Goal: Information Seeking & Learning: Check status

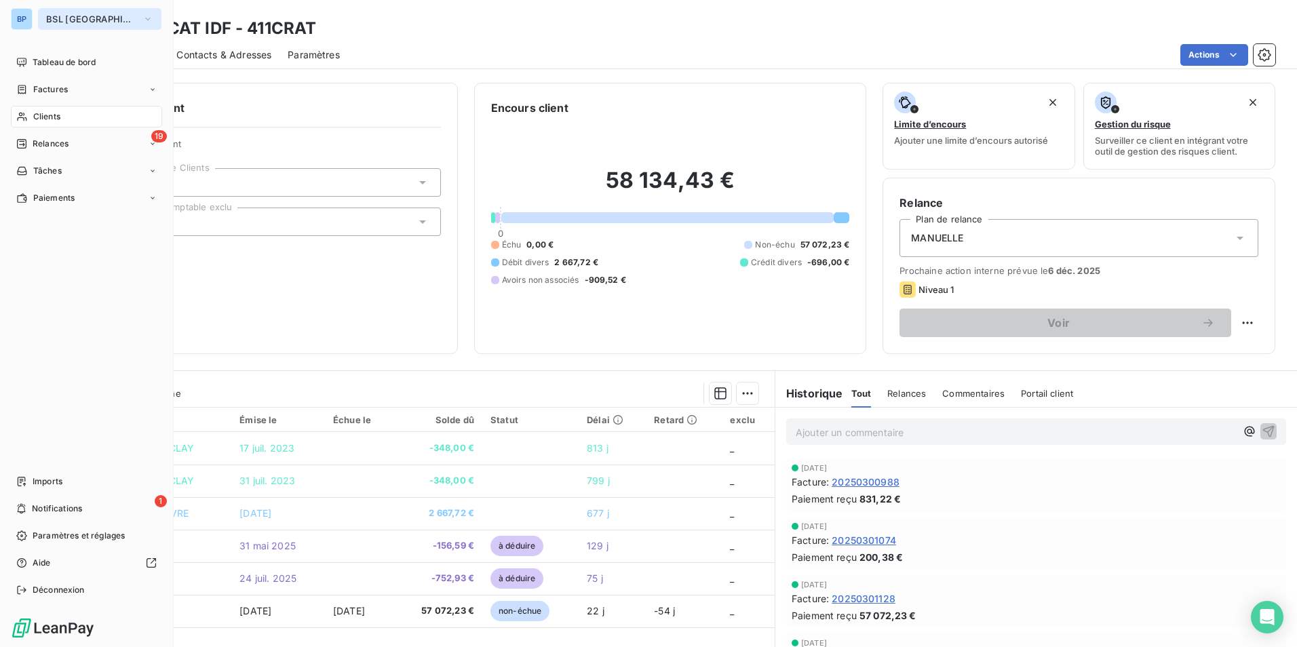
click at [96, 24] on button "BSL [GEOGRAPHIC_DATA]" at bounding box center [99, 19] width 123 height 22
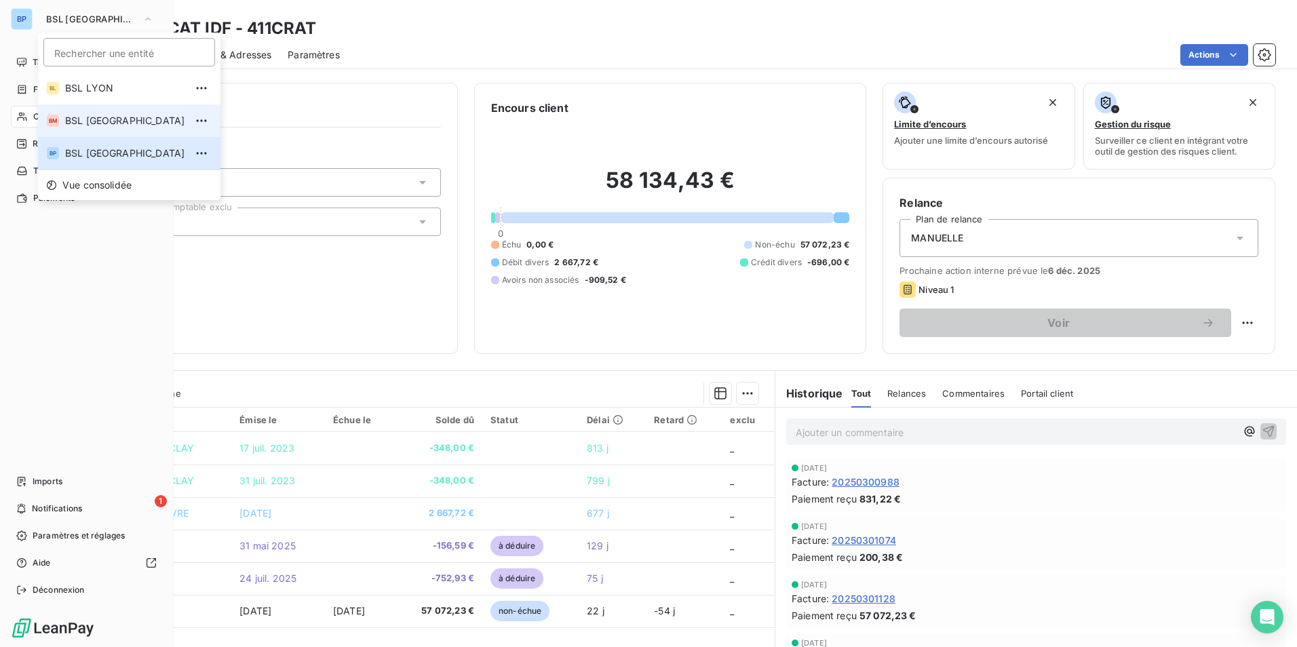
click at [94, 111] on li "BM BSL [GEOGRAPHIC_DATA]" at bounding box center [129, 120] width 182 height 33
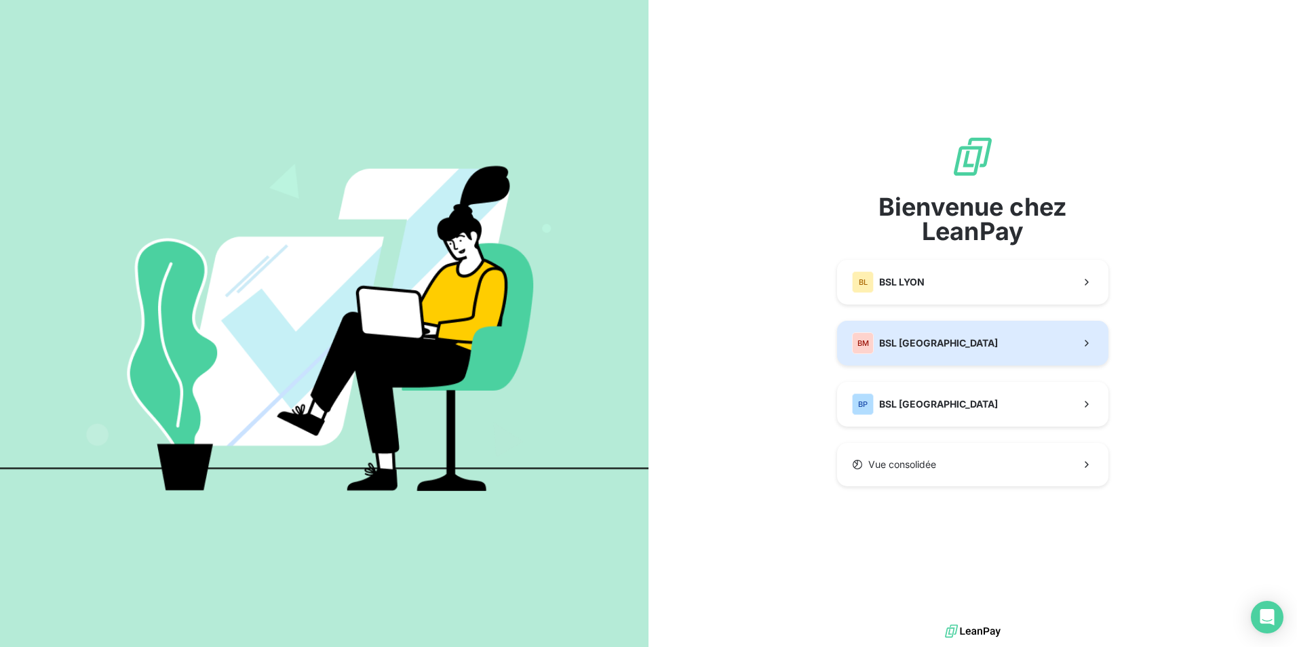
click at [928, 340] on span "BSL [GEOGRAPHIC_DATA]" at bounding box center [938, 343] width 119 height 14
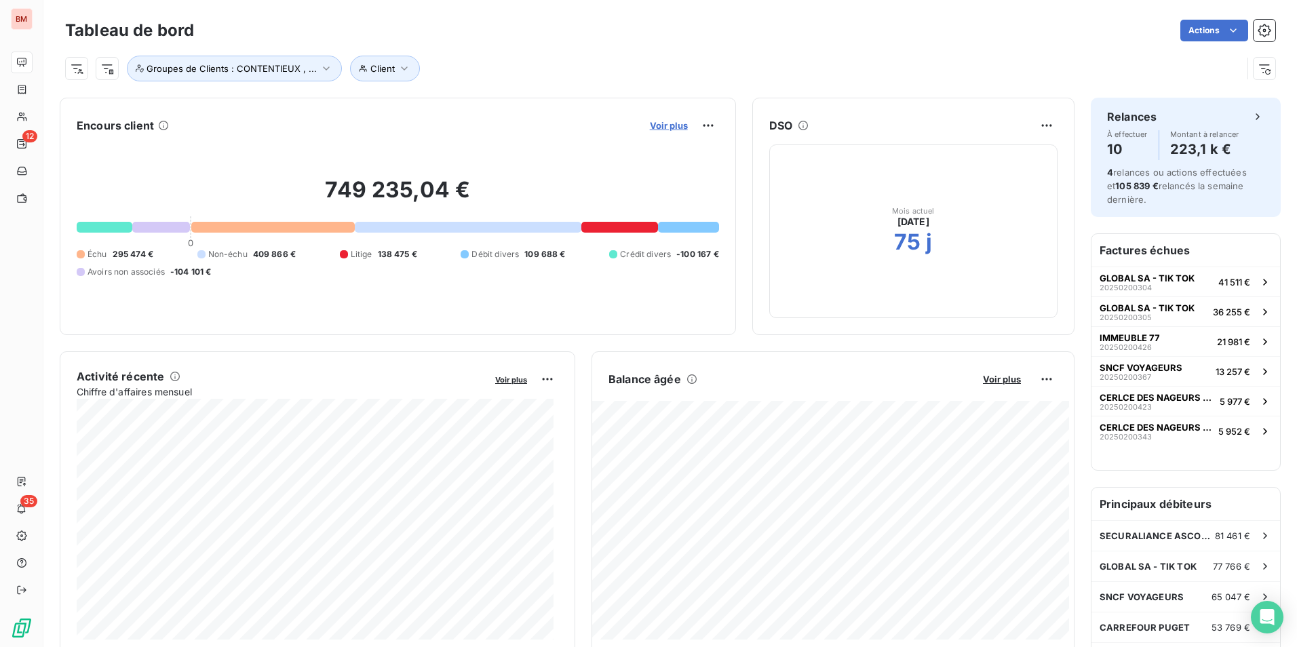
click at [665, 128] on span "Voir plus" at bounding box center [669, 125] width 38 height 11
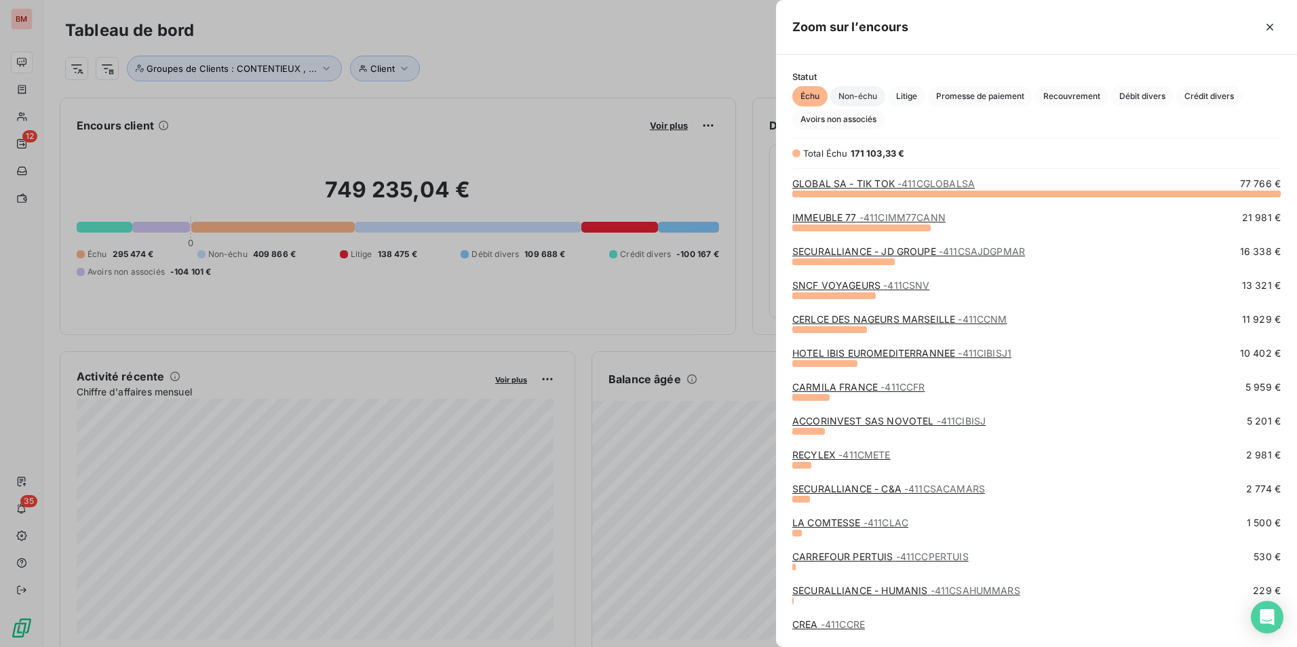
click at [861, 92] on span "Non-échu" at bounding box center [857, 96] width 55 height 20
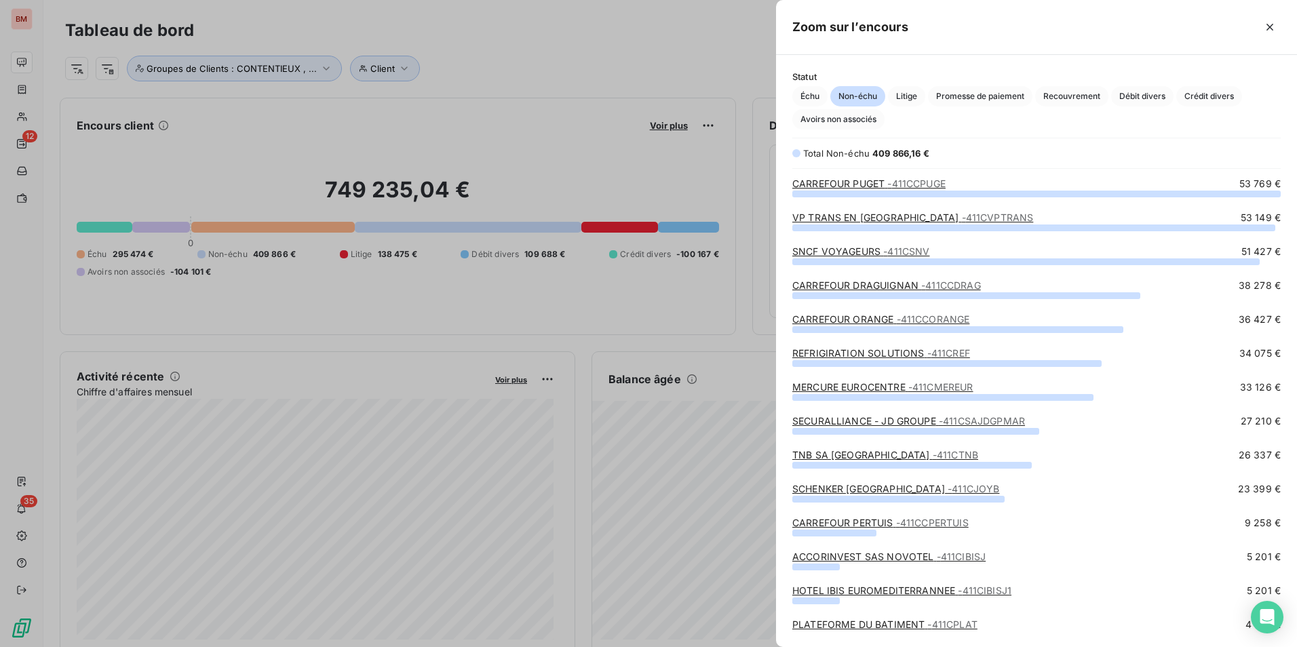
scroll to position [444, 511]
click at [859, 191] on div "grid" at bounding box center [1036, 194] width 488 height 7
click at [865, 184] on link "CARREFOUR PUGET - 411CCPUGE" at bounding box center [868, 184] width 153 height 12
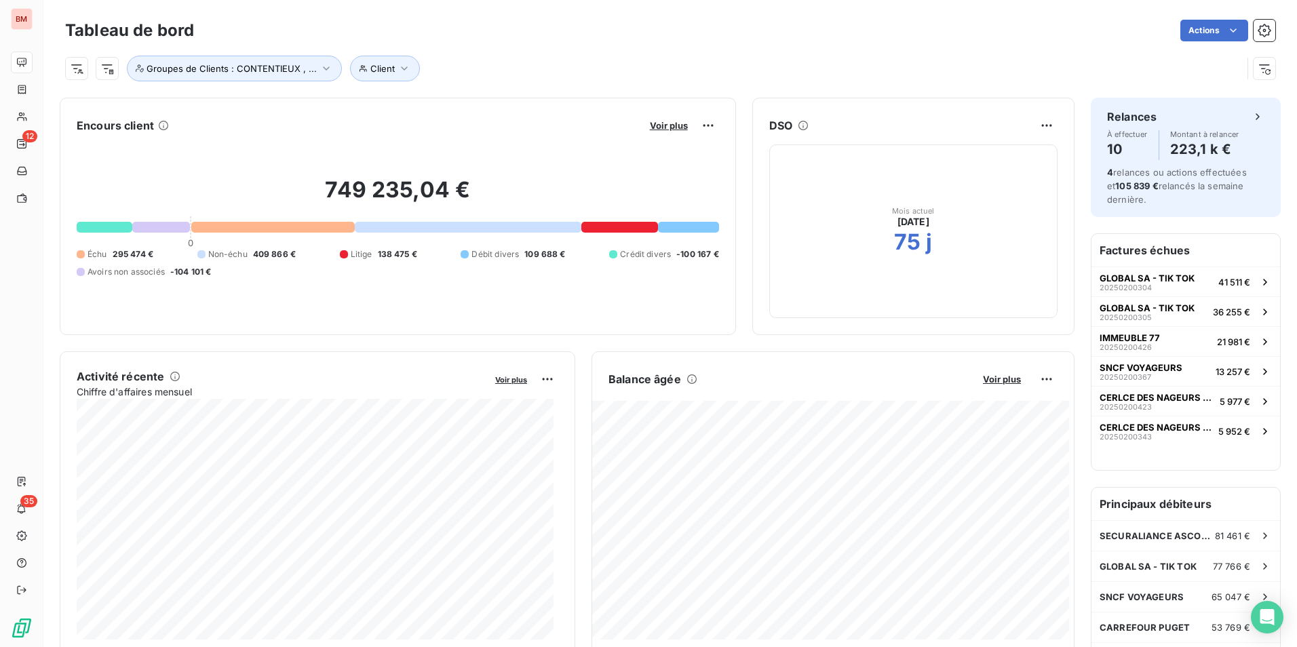
click at [681, 125] on button "Voir plus" at bounding box center [669, 125] width 46 height 12
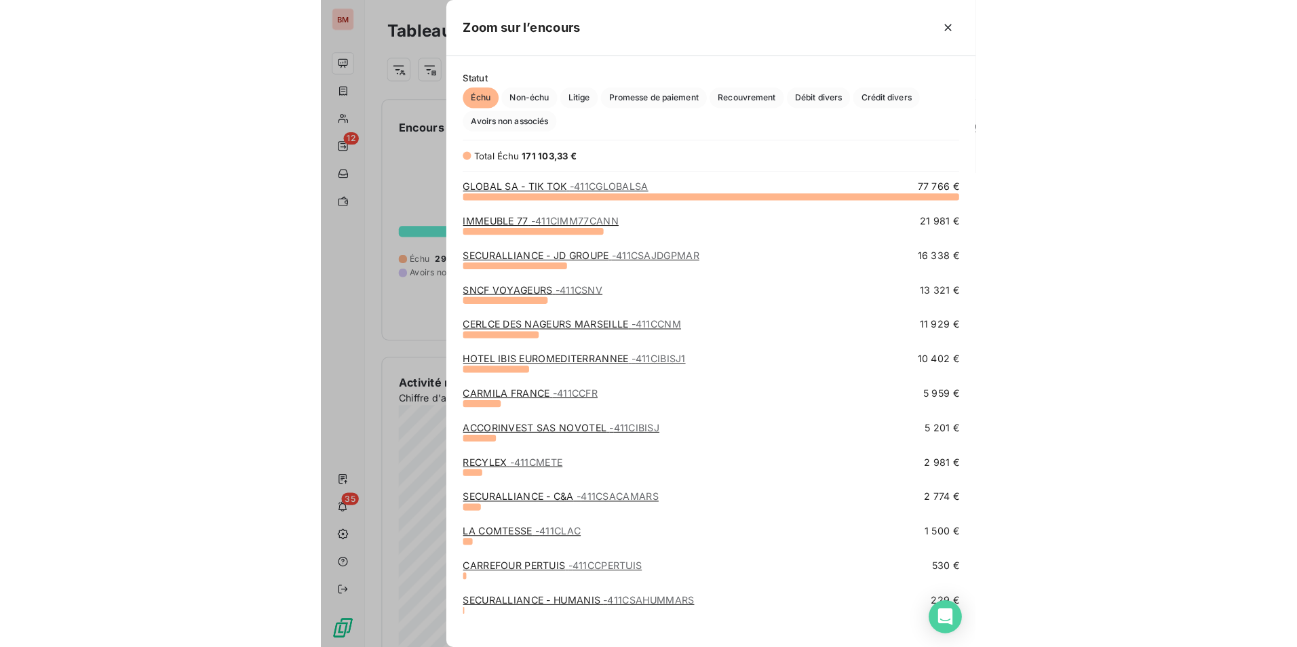
scroll to position [637, 511]
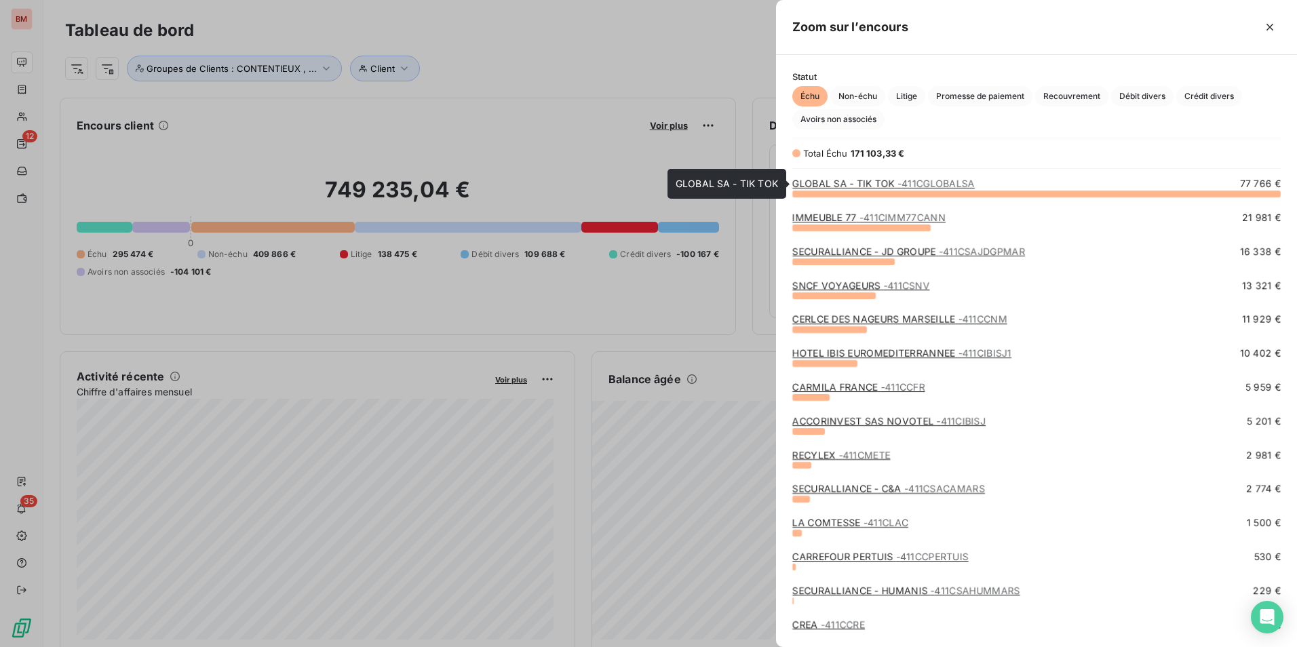
click at [916, 179] on span "- 411CGLOBALSA" at bounding box center [935, 184] width 77 height 12
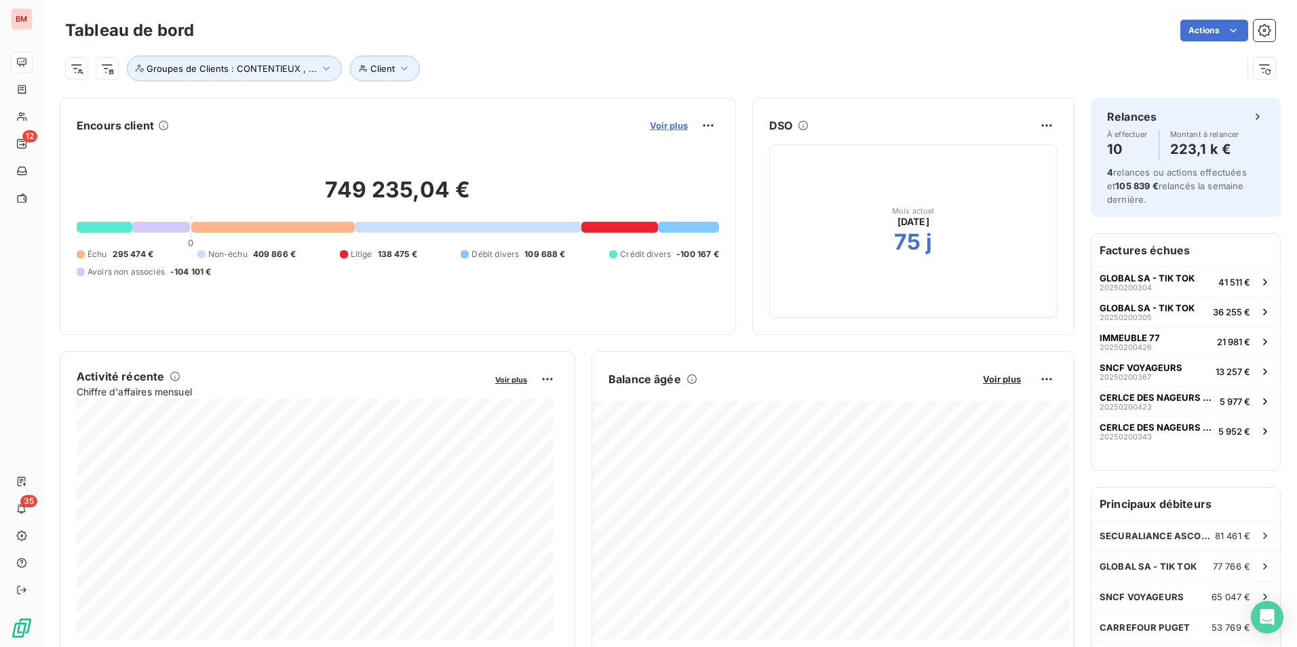
click at [671, 130] on span "Voir plus" at bounding box center [669, 125] width 38 height 11
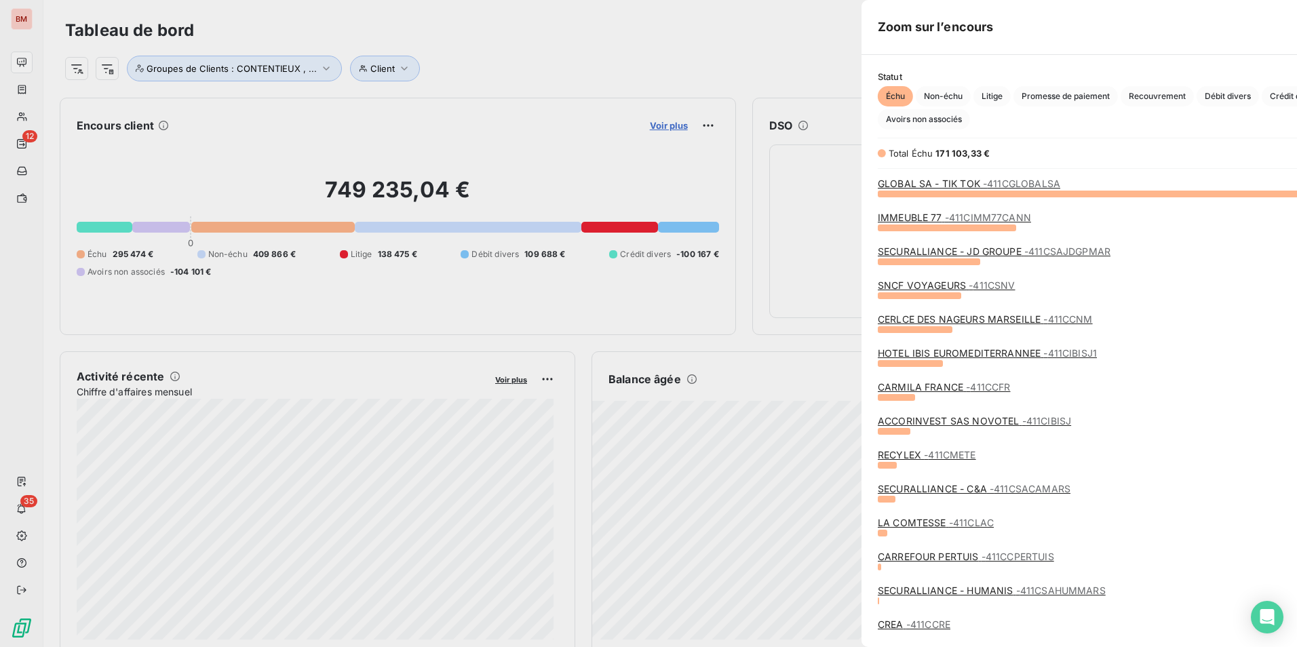
scroll to position [637, 511]
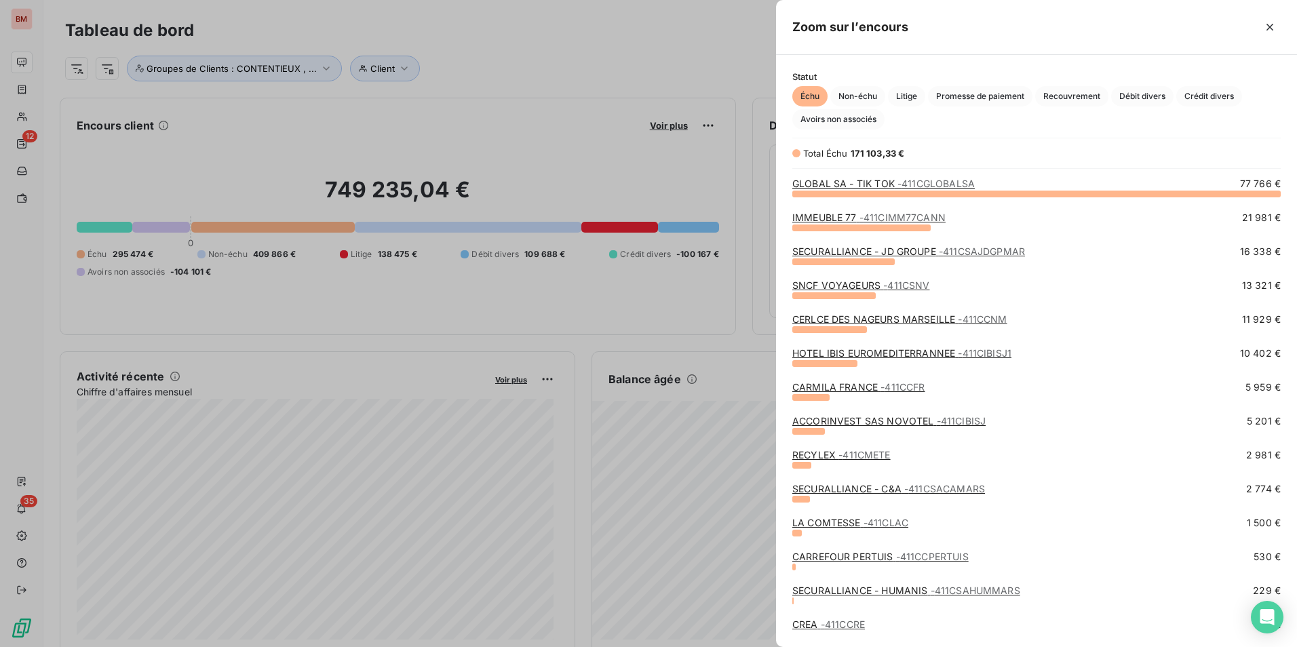
click at [895, 219] on span "- 411CIMM77CANN" at bounding box center [902, 218] width 86 height 12
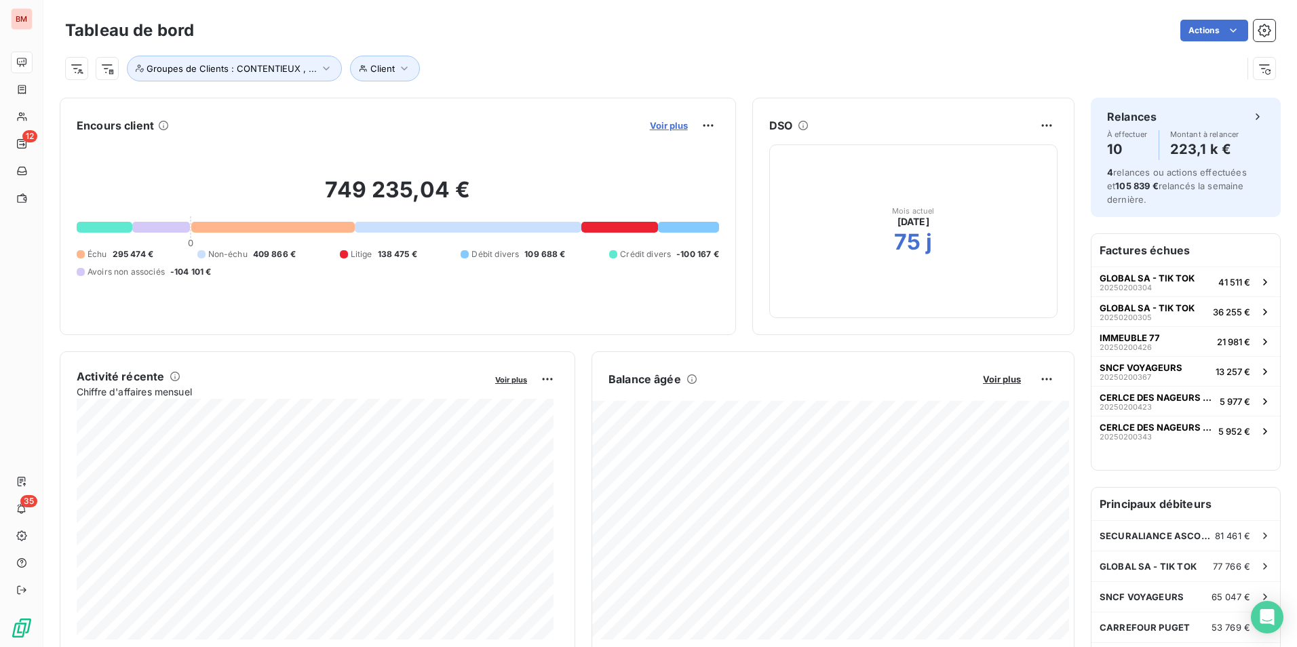
click at [659, 129] on span "Voir plus" at bounding box center [669, 125] width 38 height 11
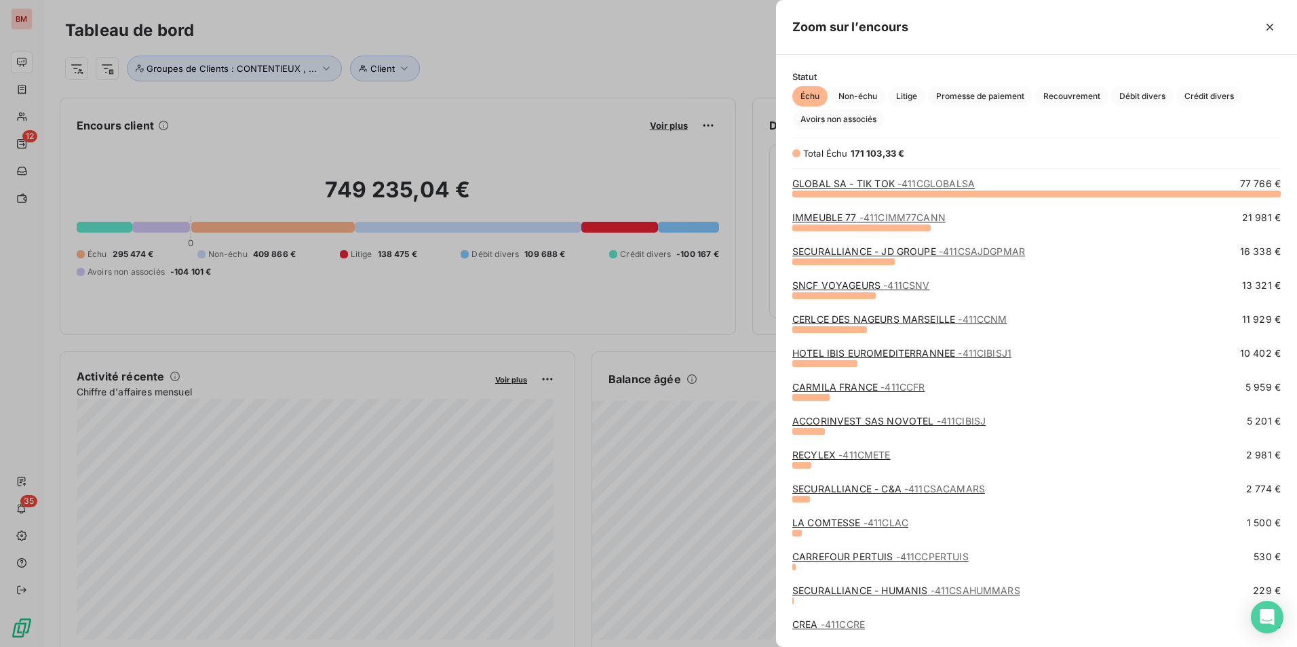
click at [927, 253] on link "SECURALLIANCE - JD GROUPE - 411CSAJDGPMAR" at bounding box center [908, 252] width 233 height 12
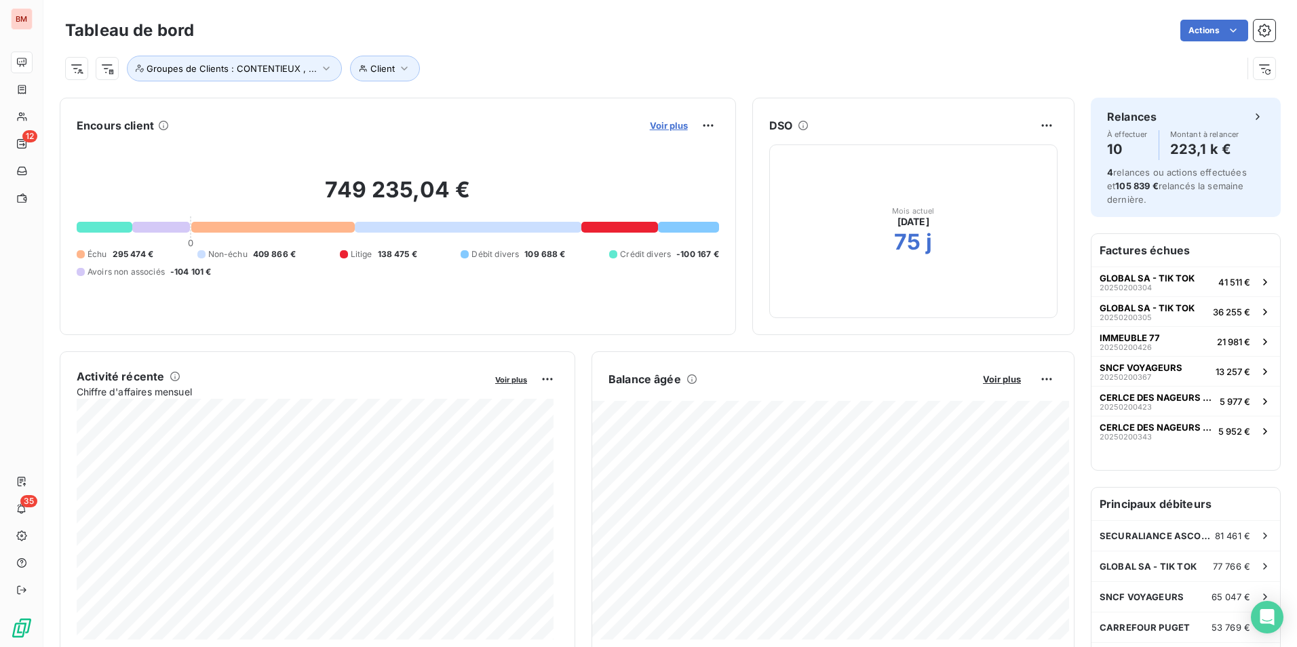
click at [650, 124] on span "Voir plus" at bounding box center [669, 125] width 38 height 11
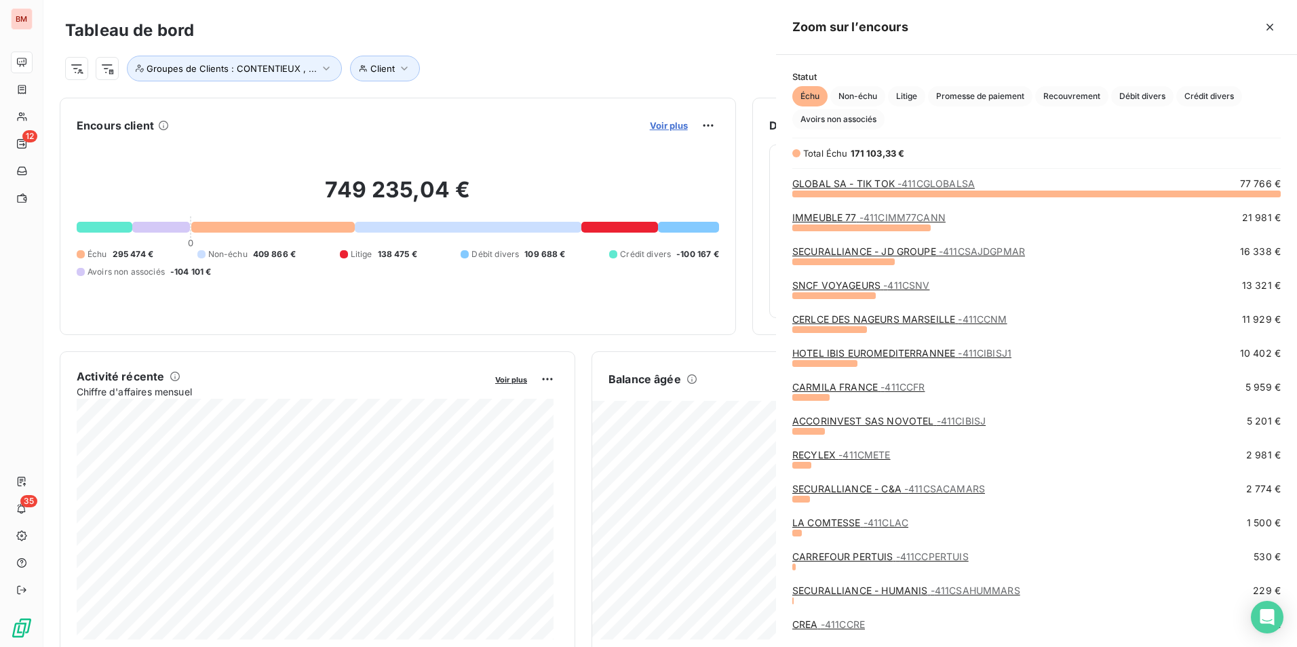
scroll to position [637, 511]
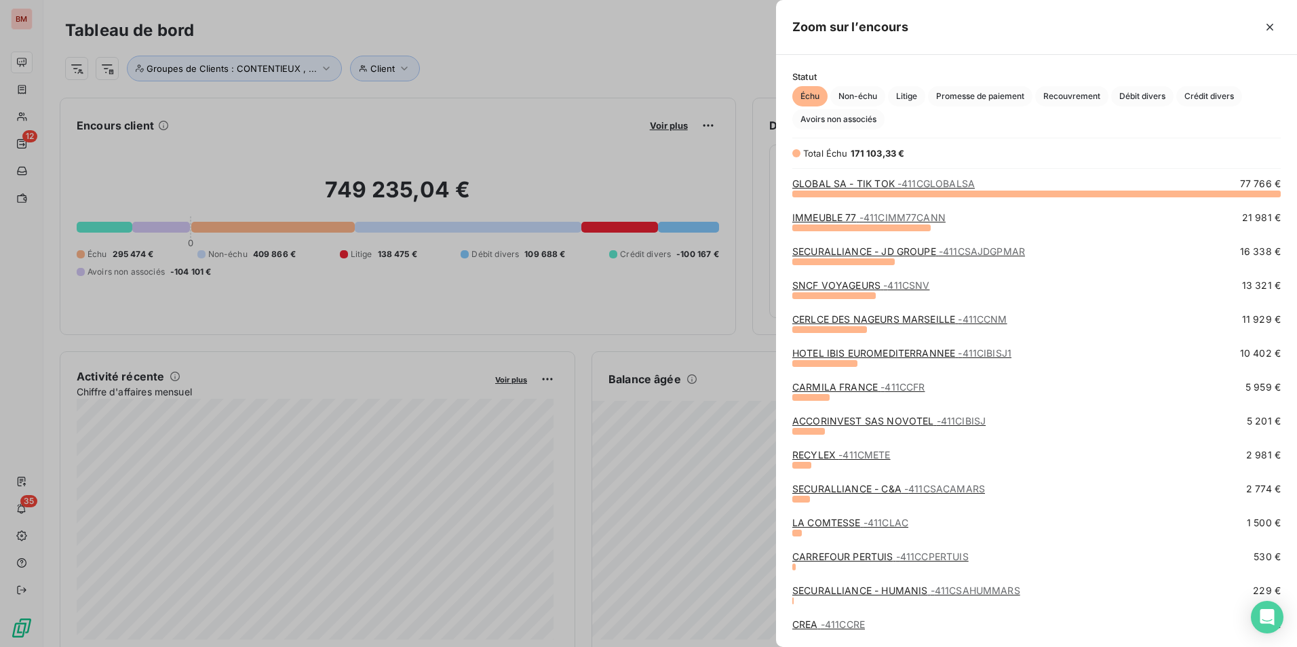
click at [13, 14] on div at bounding box center [648, 323] width 1297 height 647
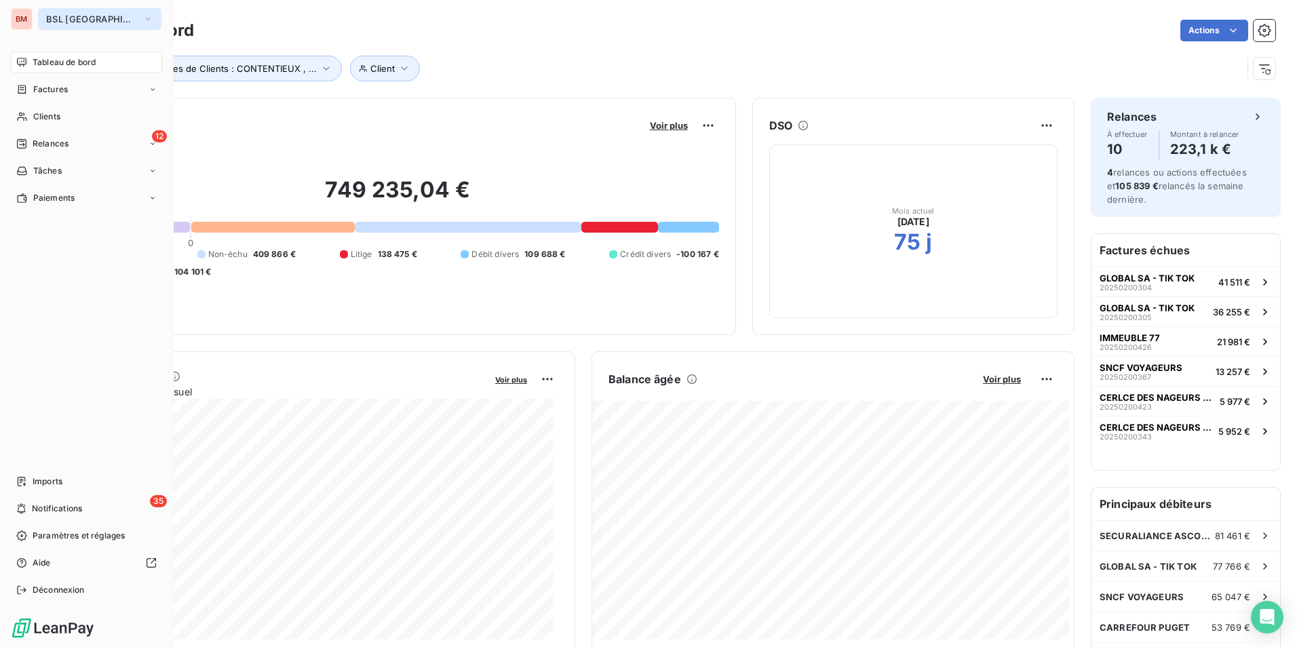
click at [89, 16] on span "BSL [GEOGRAPHIC_DATA]" at bounding box center [91, 19] width 91 height 11
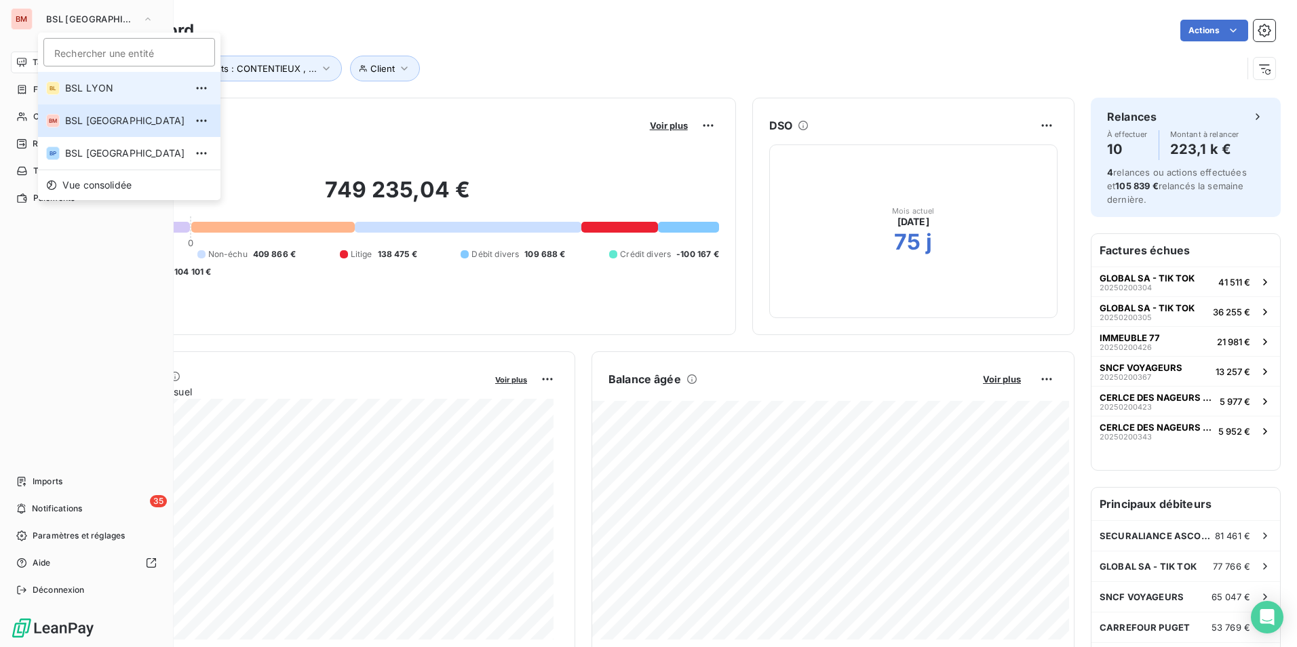
click at [99, 90] on span "BSL LYON" at bounding box center [125, 88] width 120 height 14
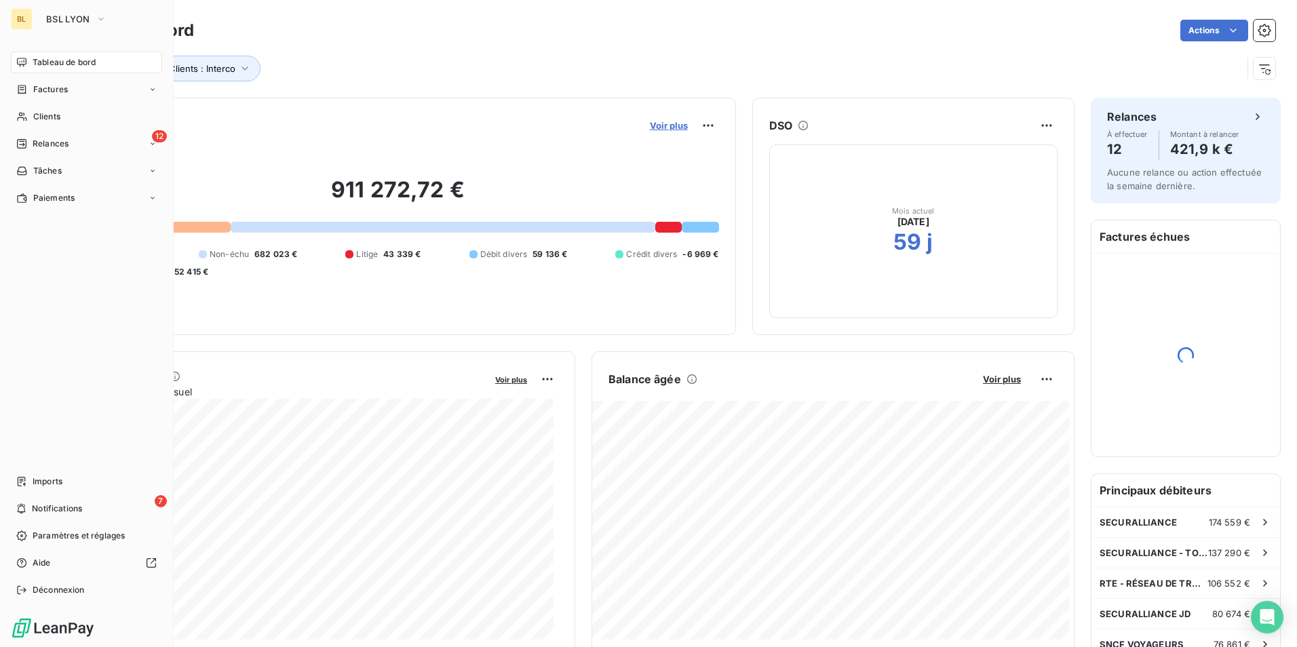
click at [658, 123] on span "Voir plus" at bounding box center [669, 125] width 38 height 11
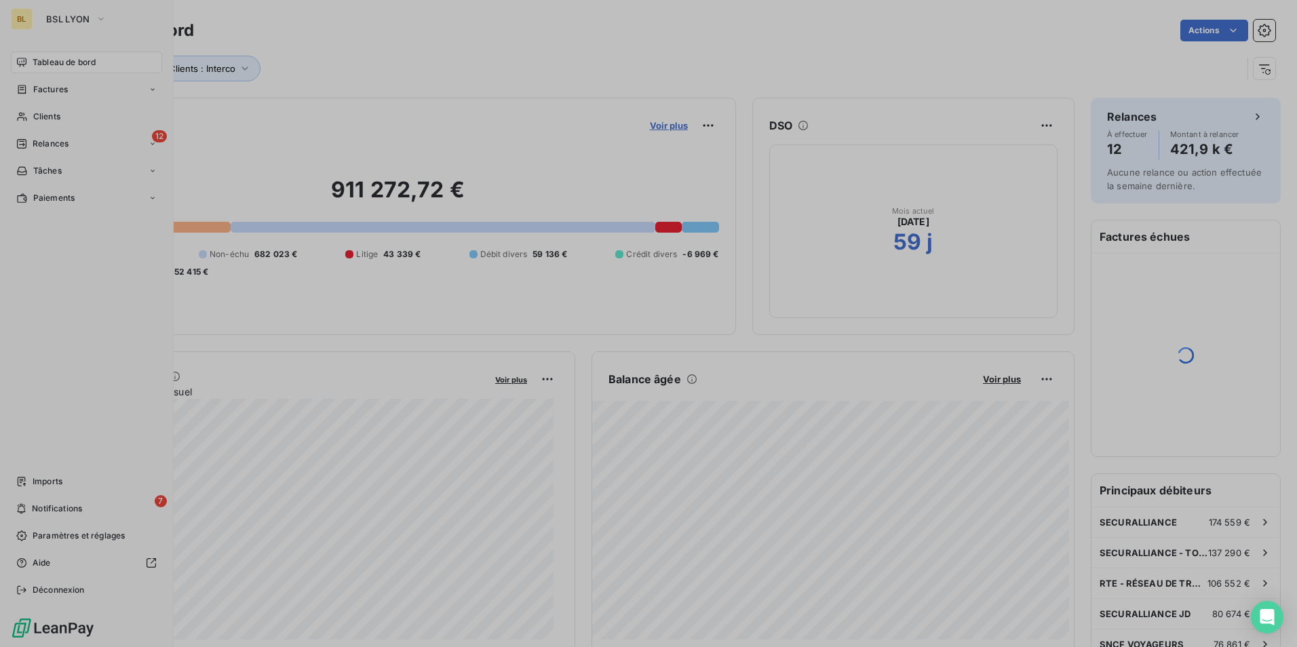
scroll to position [444, 511]
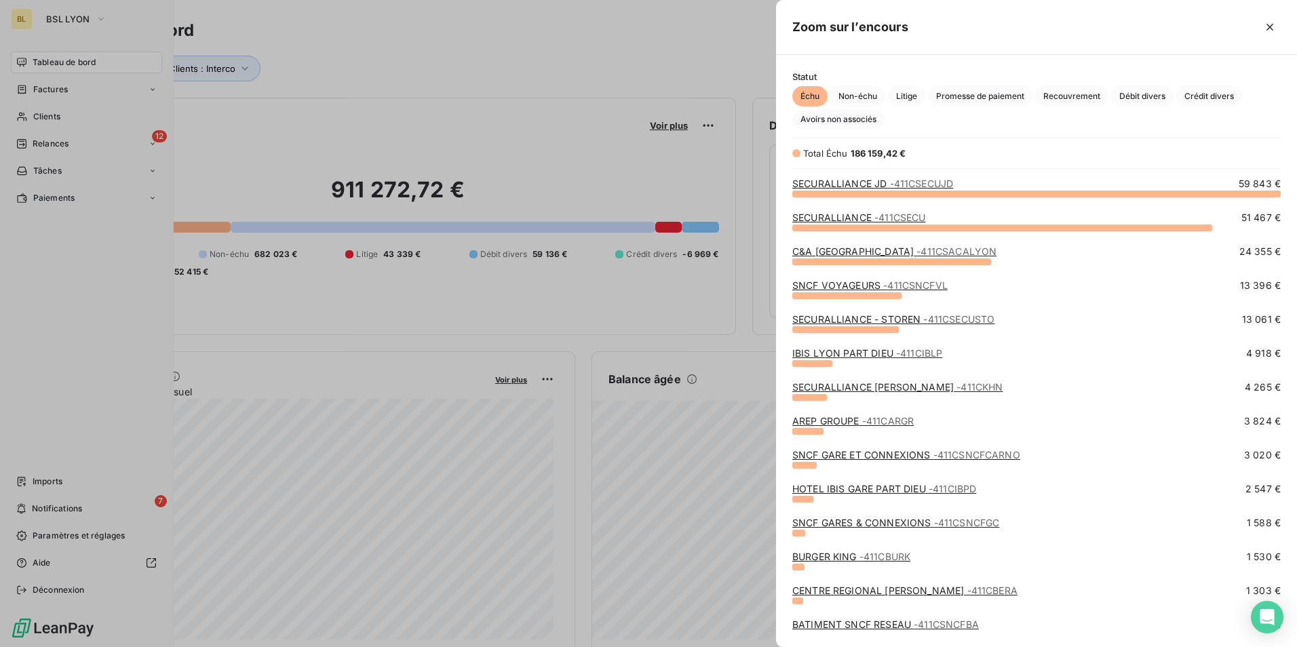
click at [915, 184] on span "- 411CSECUJD" at bounding box center [922, 184] width 64 height 12
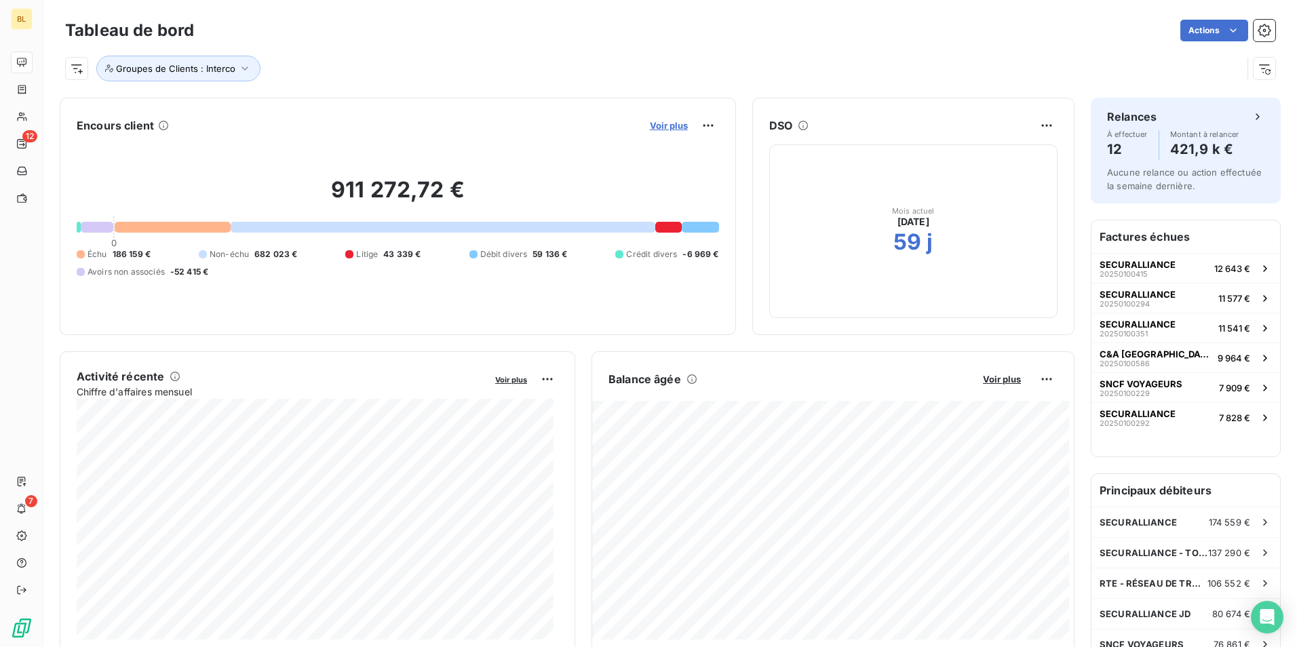
click at [677, 124] on span "Voir plus" at bounding box center [669, 125] width 38 height 11
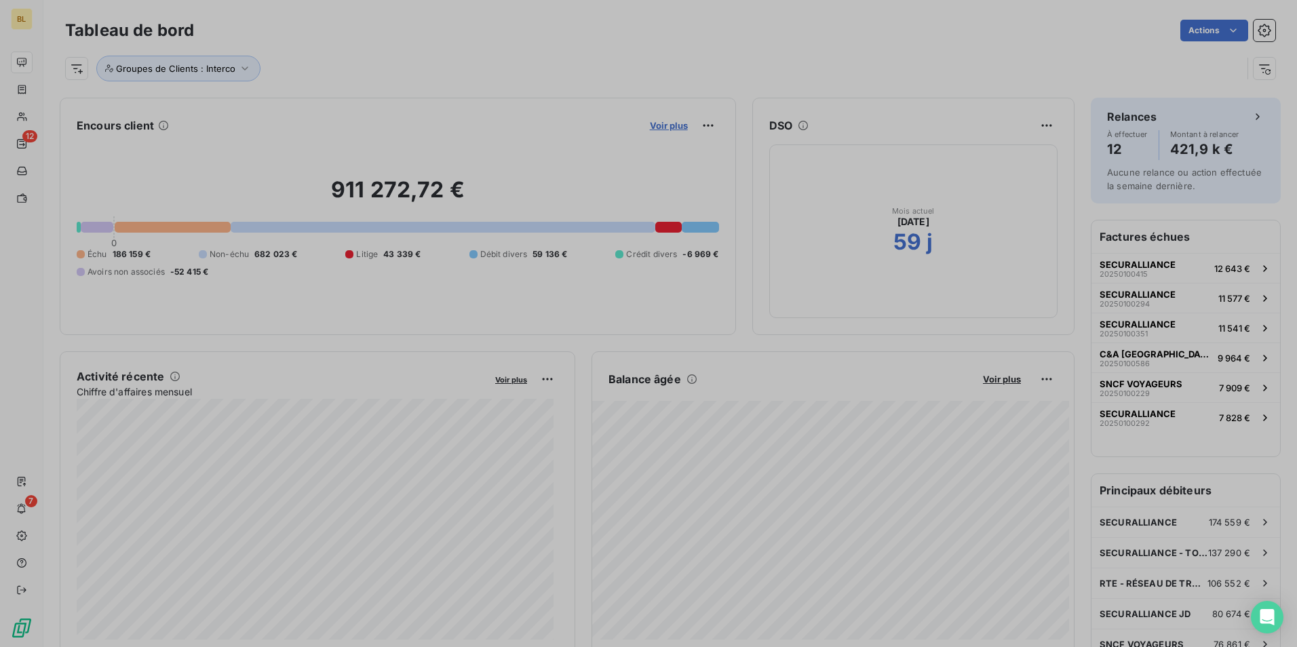
scroll to position [637, 511]
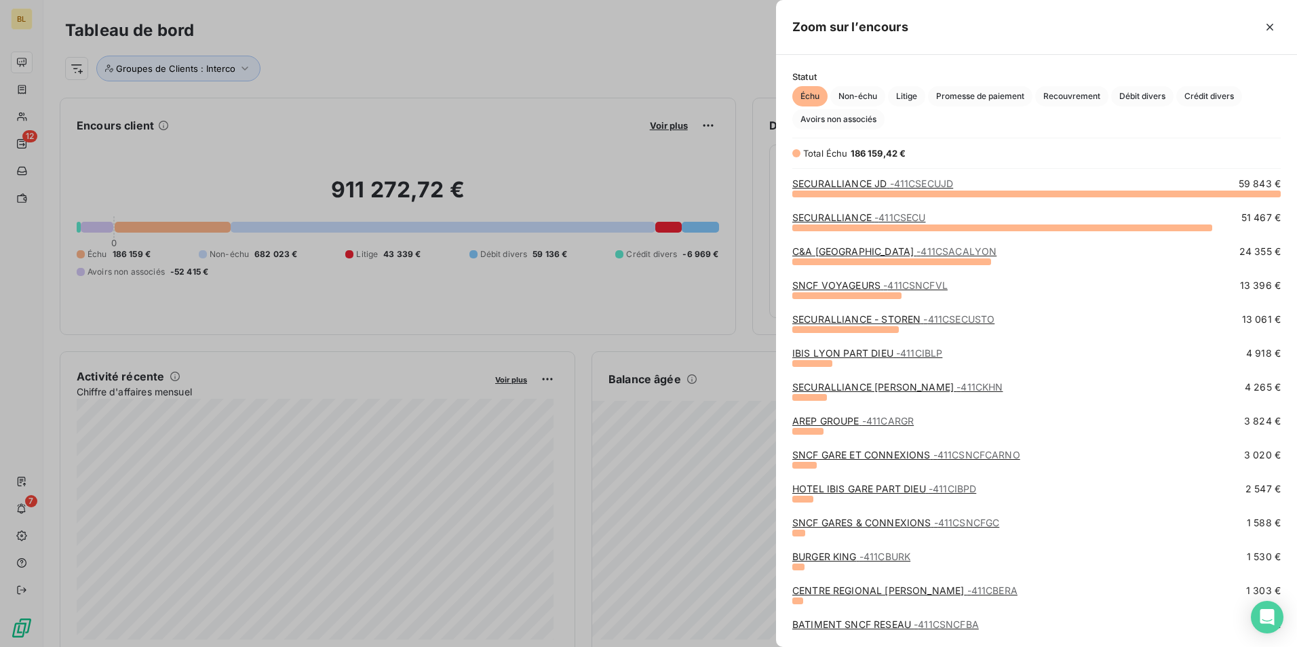
click at [908, 215] on span "- 411CSECU" at bounding box center [899, 218] width 51 height 12
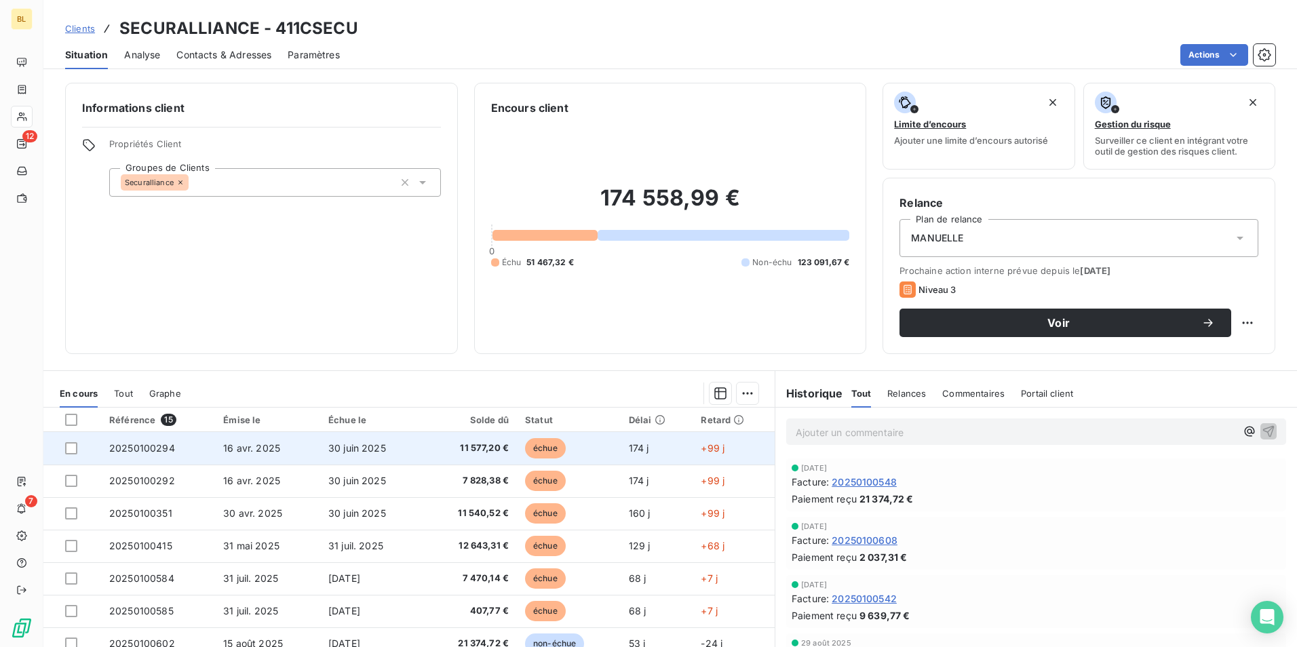
click at [409, 446] on td "30 juin 2025" at bounding box center [370, 448] width 101 height 33
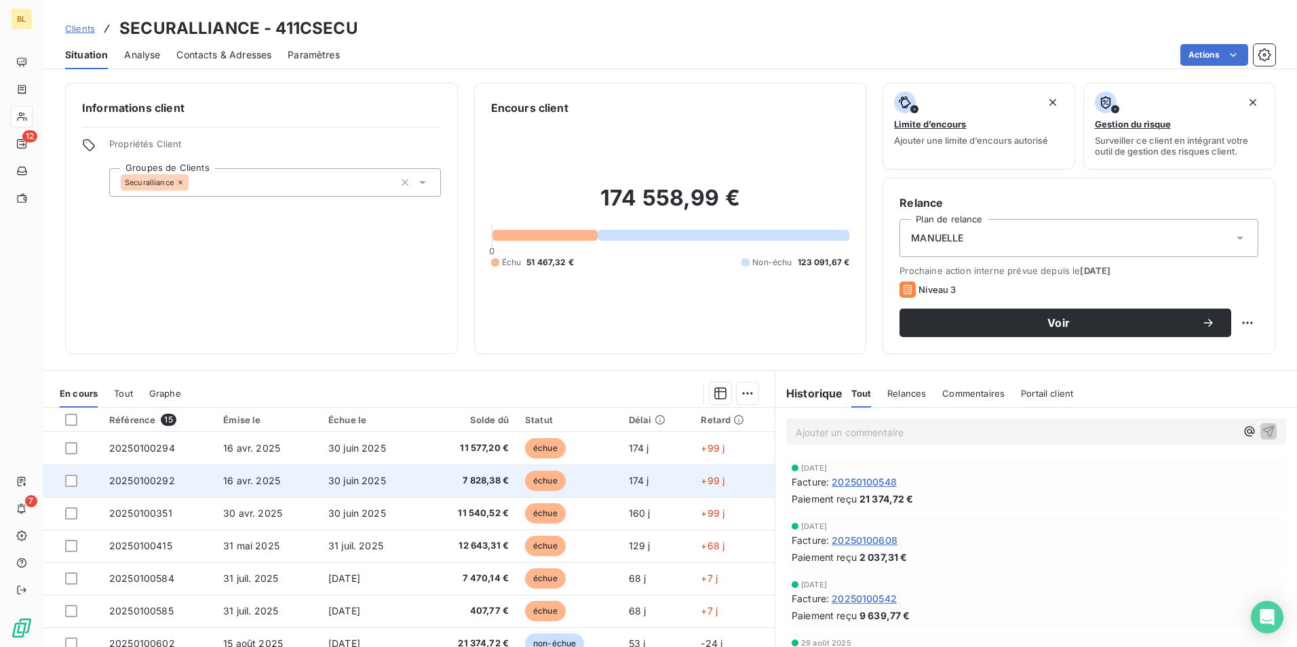
click at [486, 481] on span "7 828,38 €" at bounding box center [468, 481] width 79 height 14
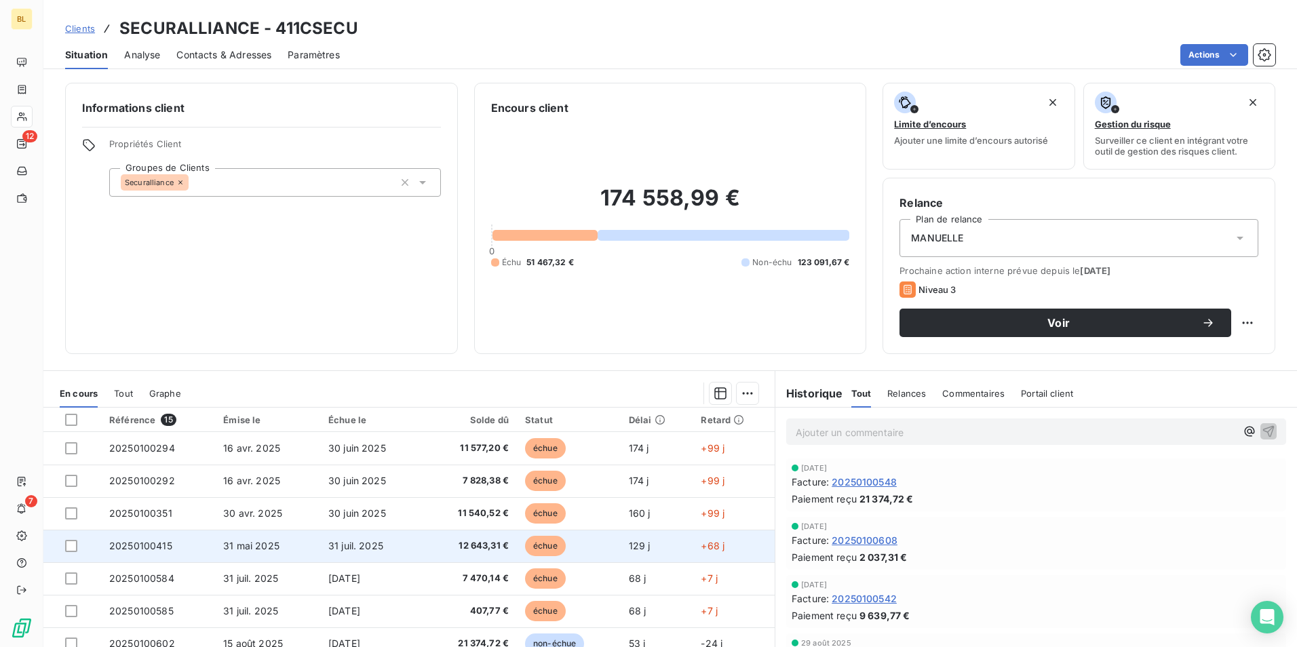
click at [507, 551] on td "12 643,31 €" at bounding box center [469, 546] width 96 height 33
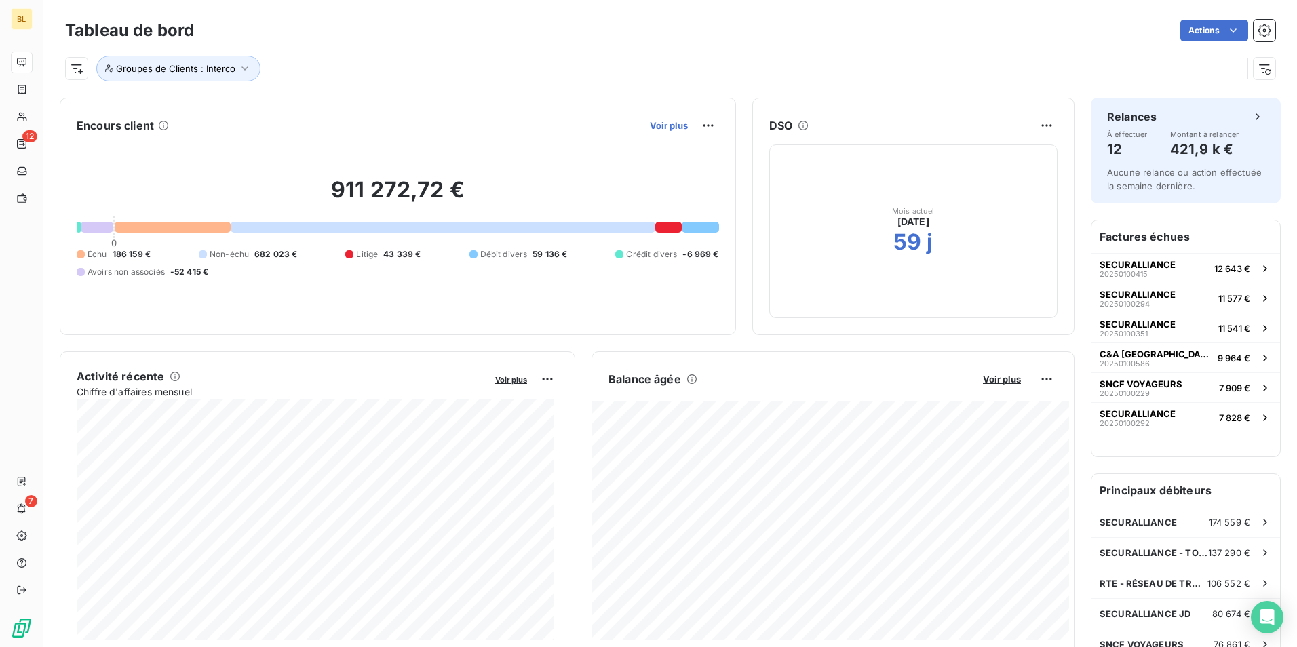
click at [654, 125] on span "Voir plus" at bounding box center [669, 125] width 38 height 11
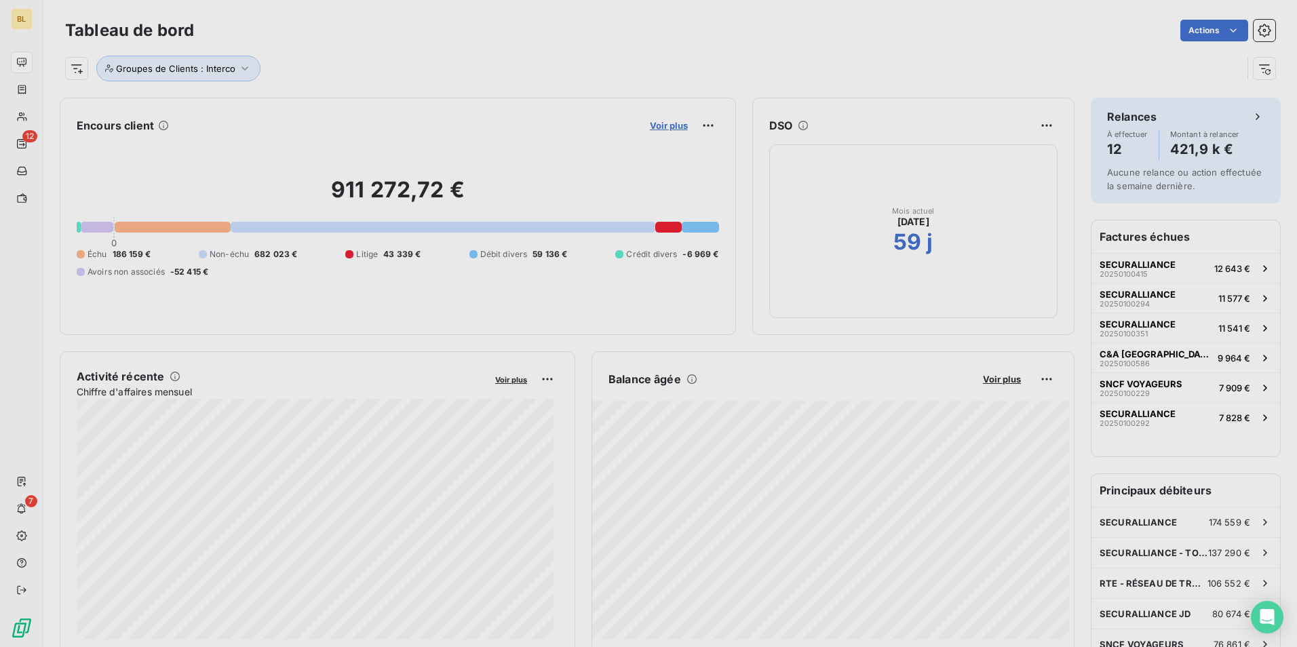
scroll to position [637, 511]
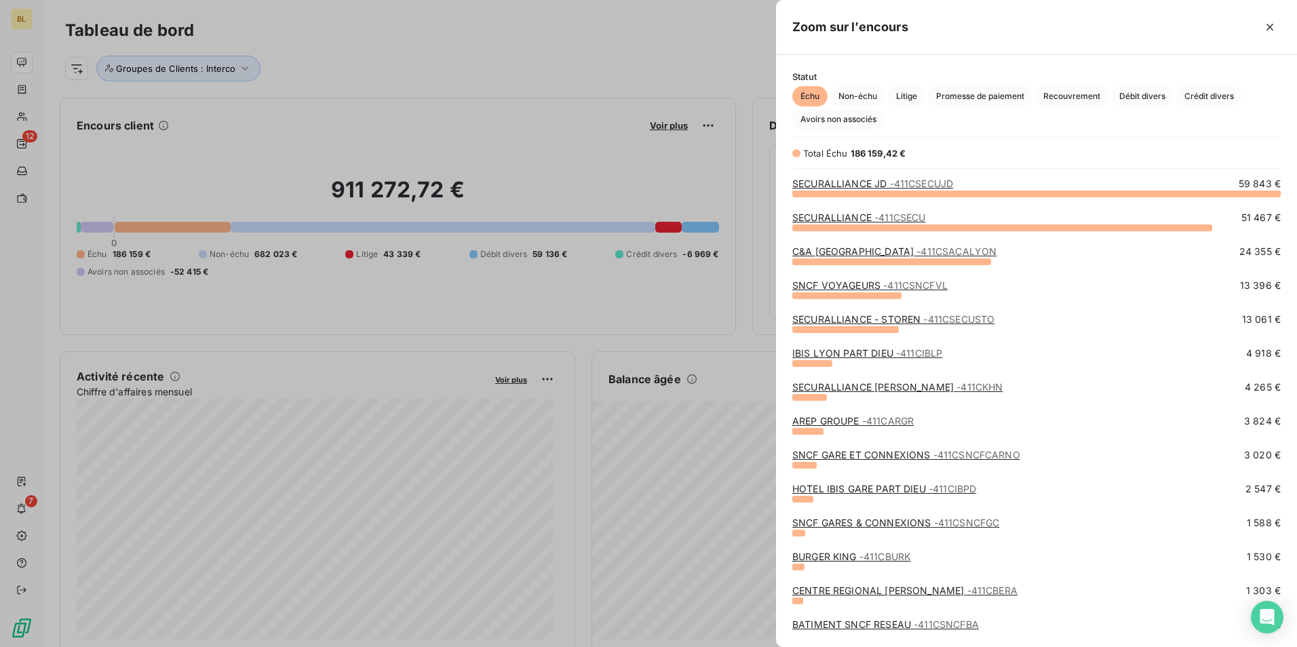
click at [916, 250] on span "- 411CSACALYON" at bounding box center [956, 252] width 80 height 12
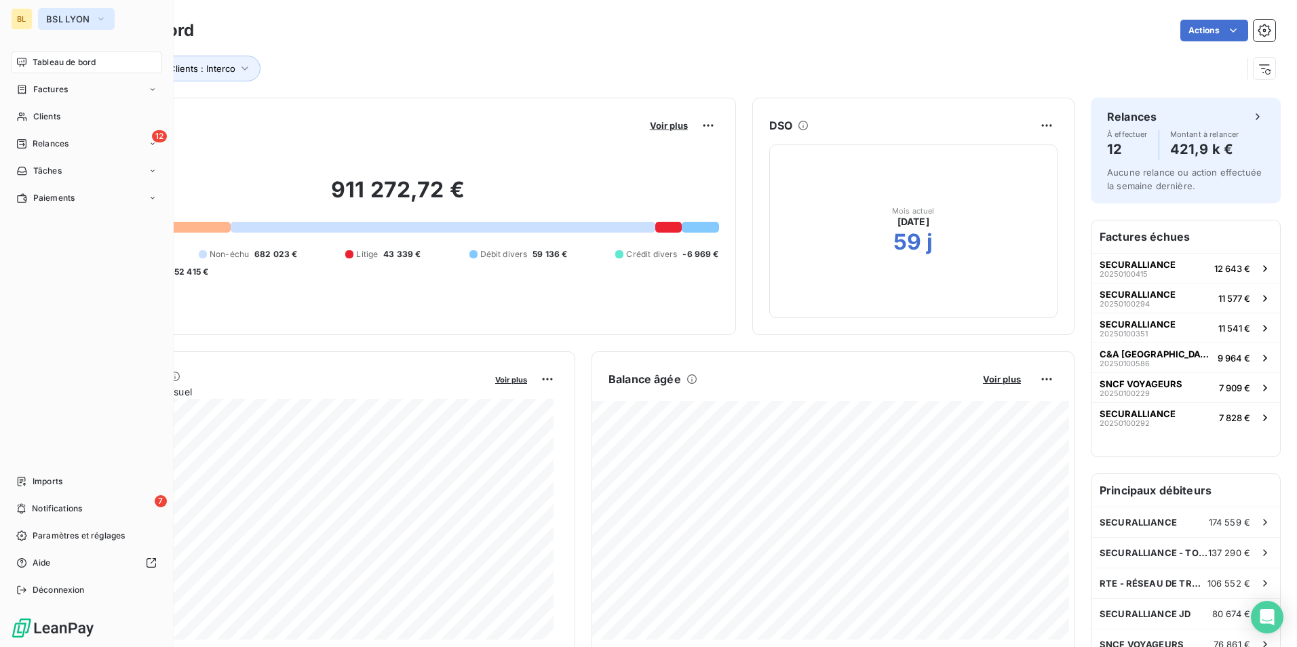
click at [75, 14] on span "BSL LYON" at bounding box center [68, 19] width 44 height 11
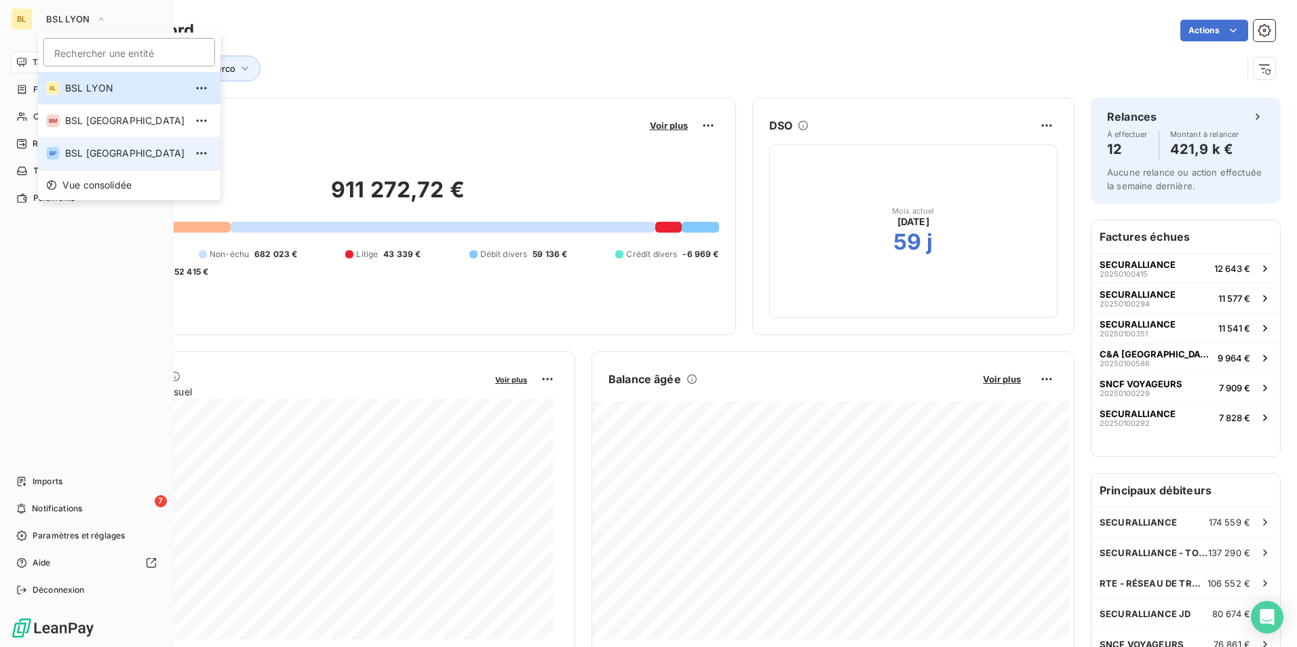
click at [98, 151] on span "BSL [GEOGRAPHIC_DATA]" at bounding box center [125, 154] width 120 height 14
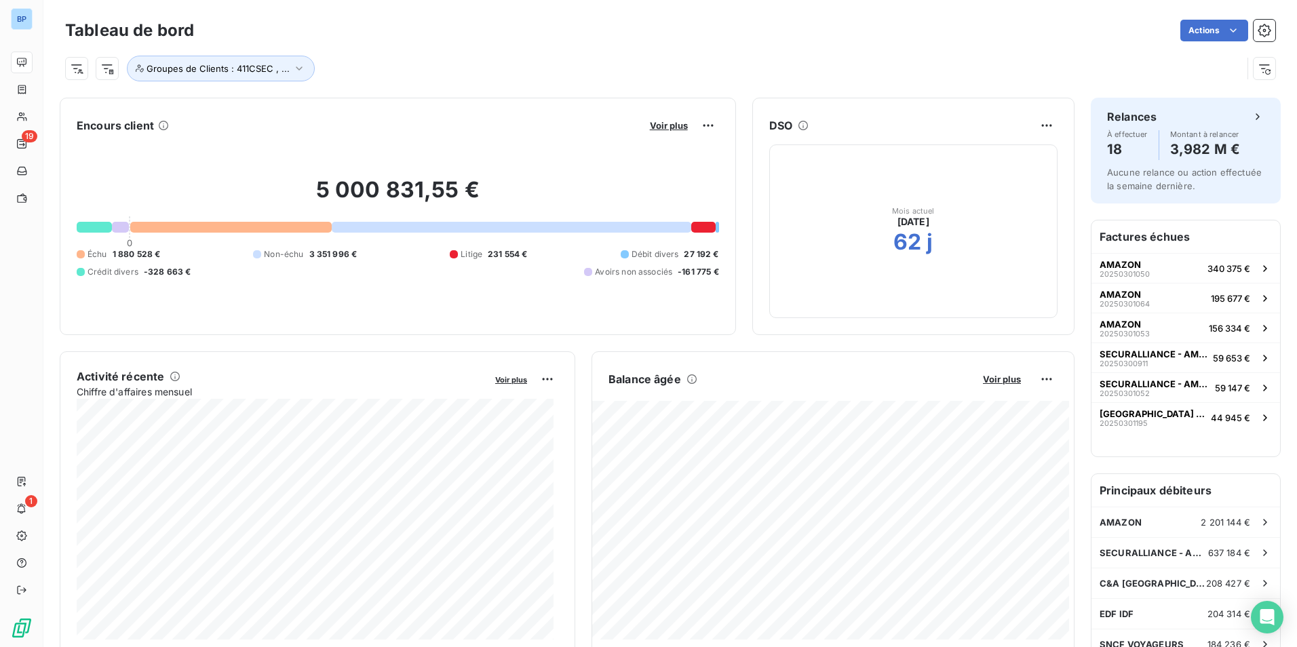
click at [657, 132] on div "Voir plus" at bounding box center [682, 126] width 73 height 22
click at [659, 127] on span "Voir plus" at bounding box center [669, 125] width 38 height 11
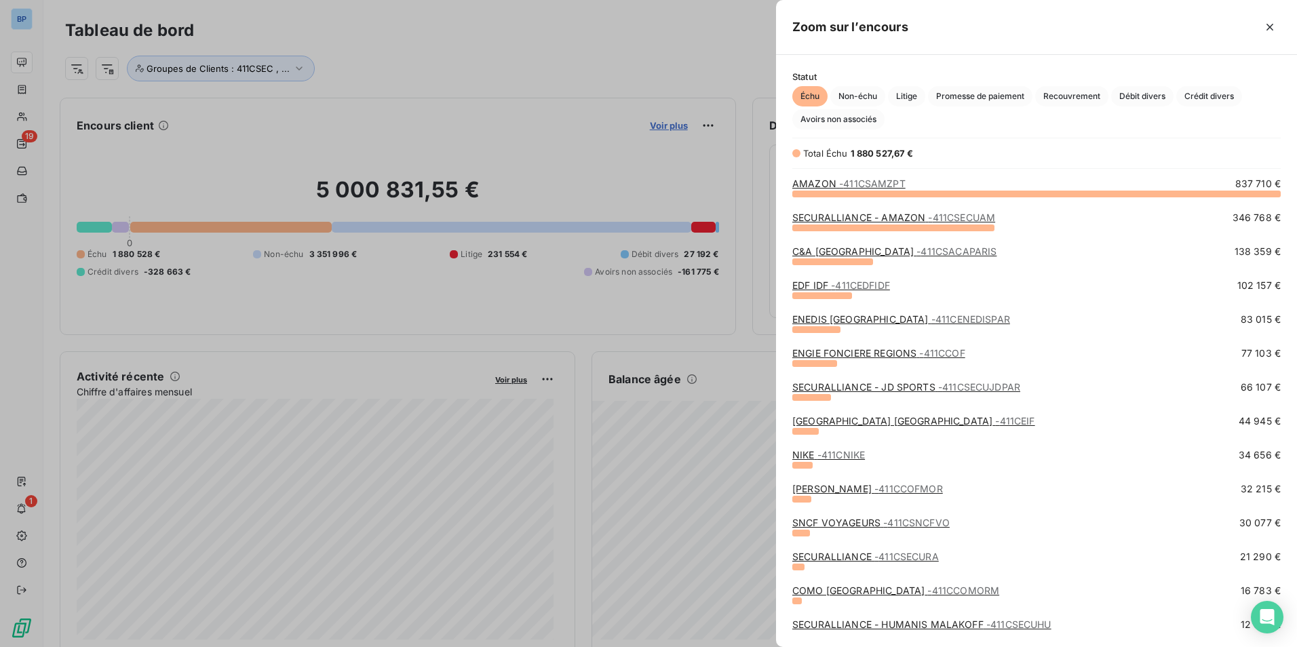
scroll to position [444, 511]
click at [813, 187] on link "AMAZON - 411CSAMZPT" at bounding box center [848, 184] width 113 height 12
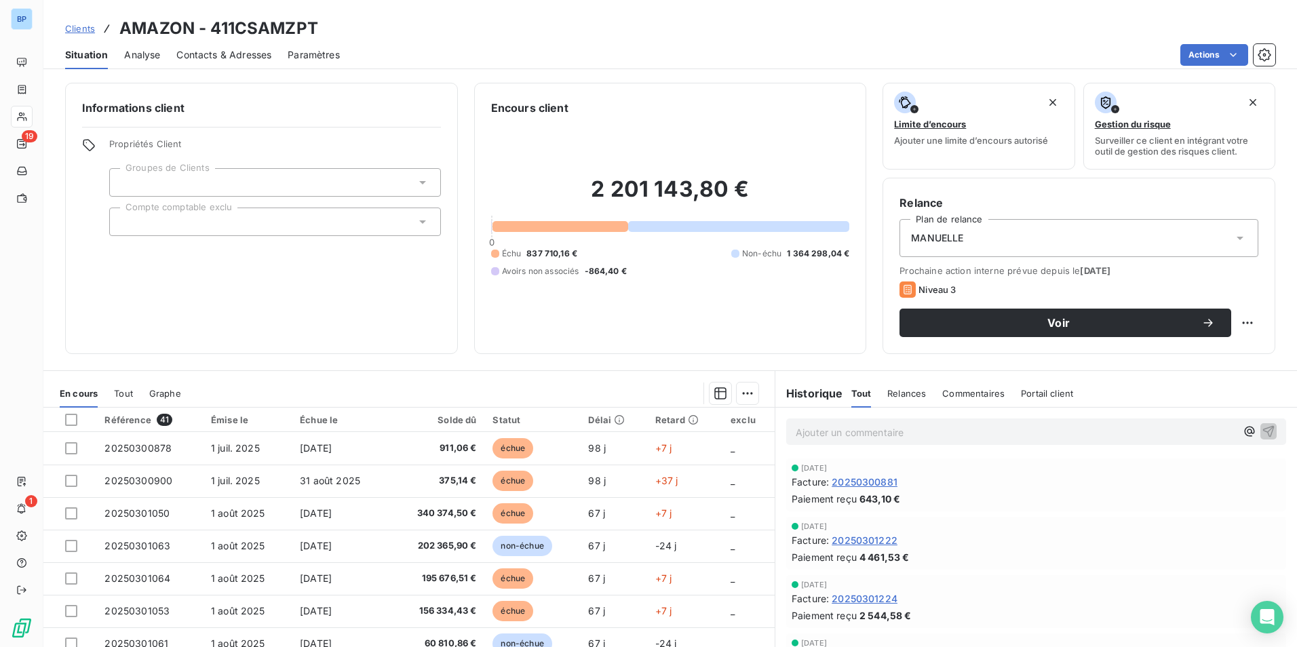
click at [526, 423] on div "Statut" at bounding box center [531, 419] width 79 height 11
click at [508, 423] on div "Statut" at bounding box center [531, 419] width 79 height 11
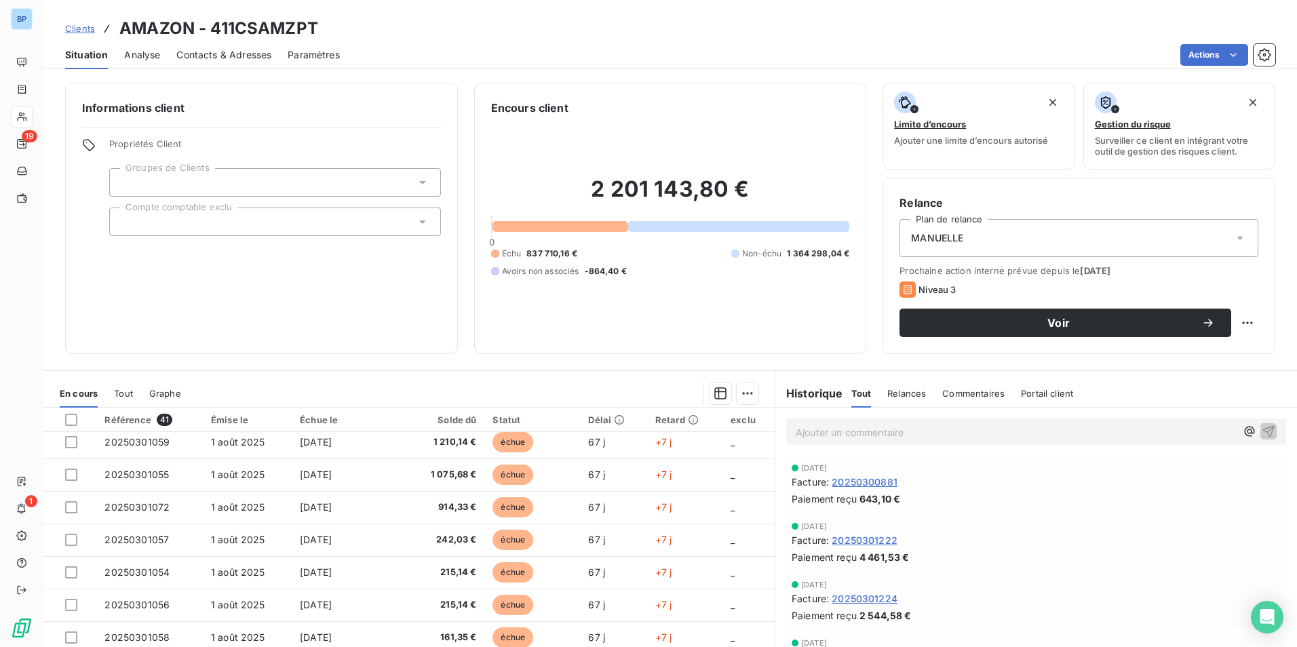
scroll to position [578, 0]
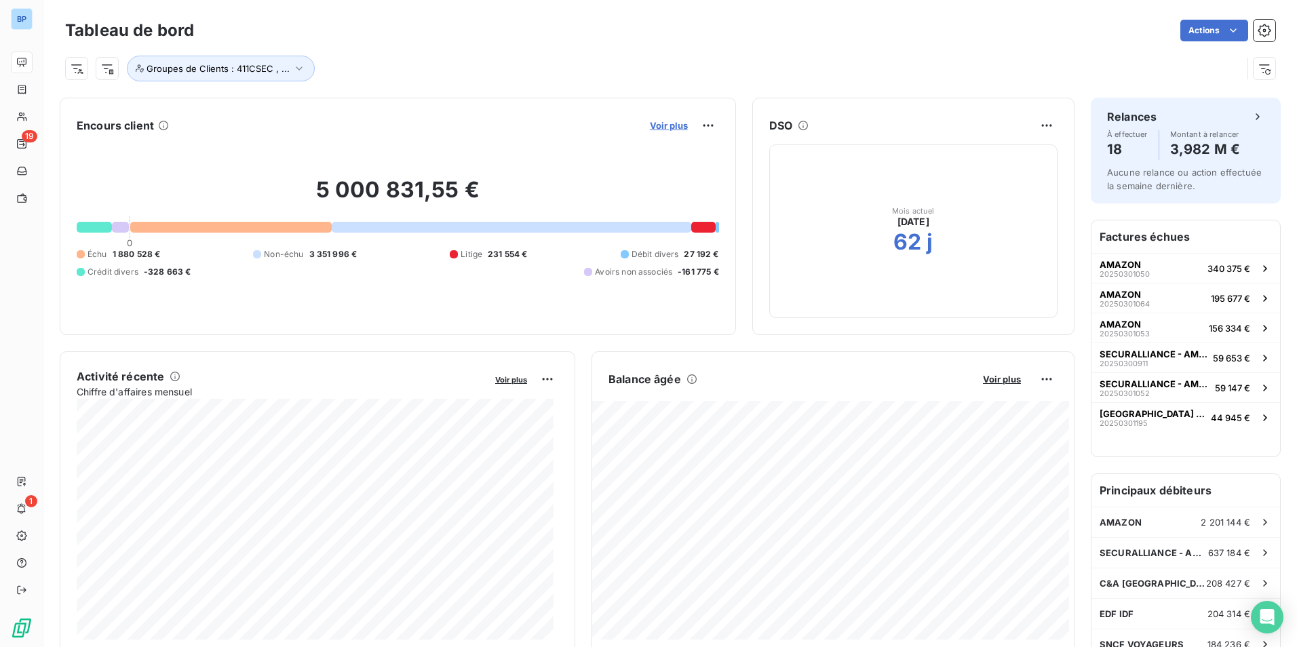
click at [665, 126] on span "Voir plus" at bounding box center [669, 125] width 38 height 11
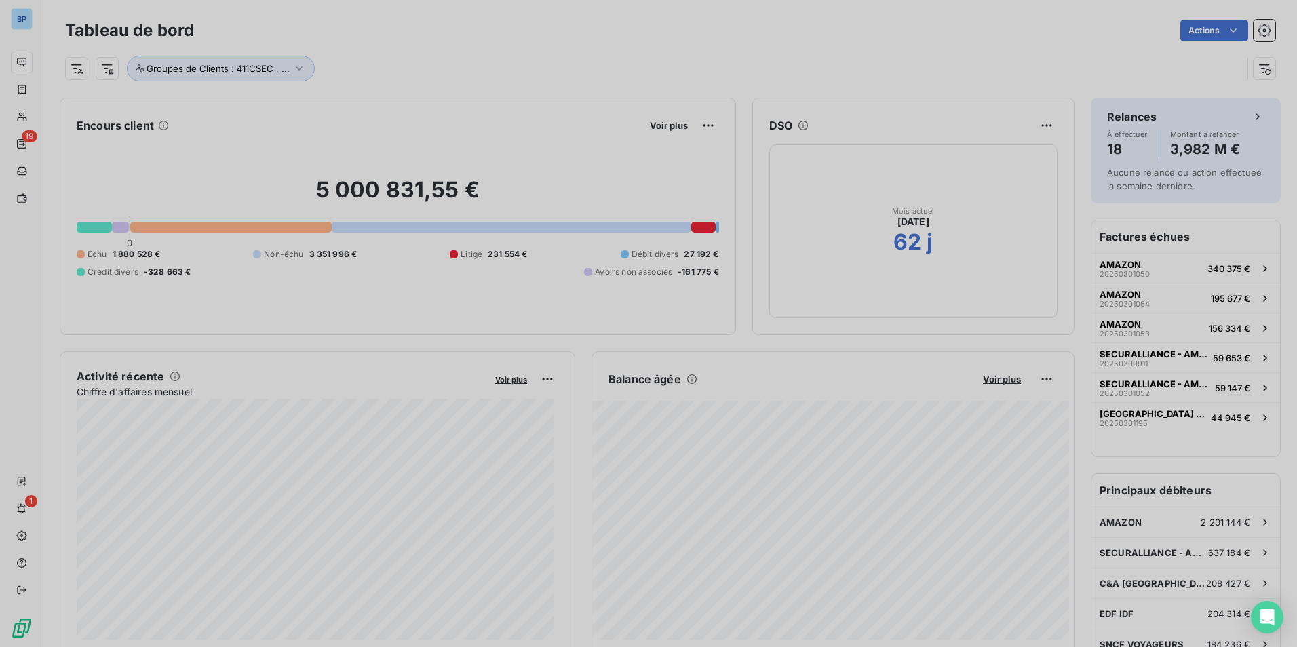
scroll to position [637, 511]
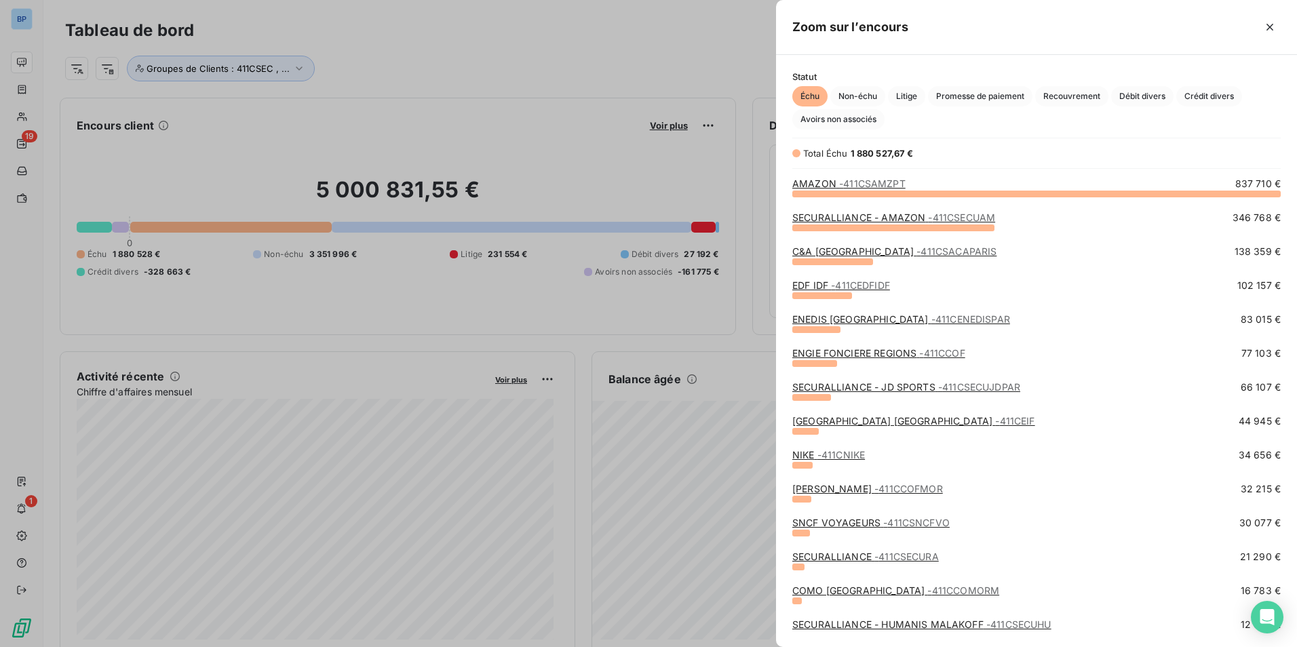
click at [916, 250] on span "- 411CSACAPARIS" at bounding box center [956, 252] width 80 height 12
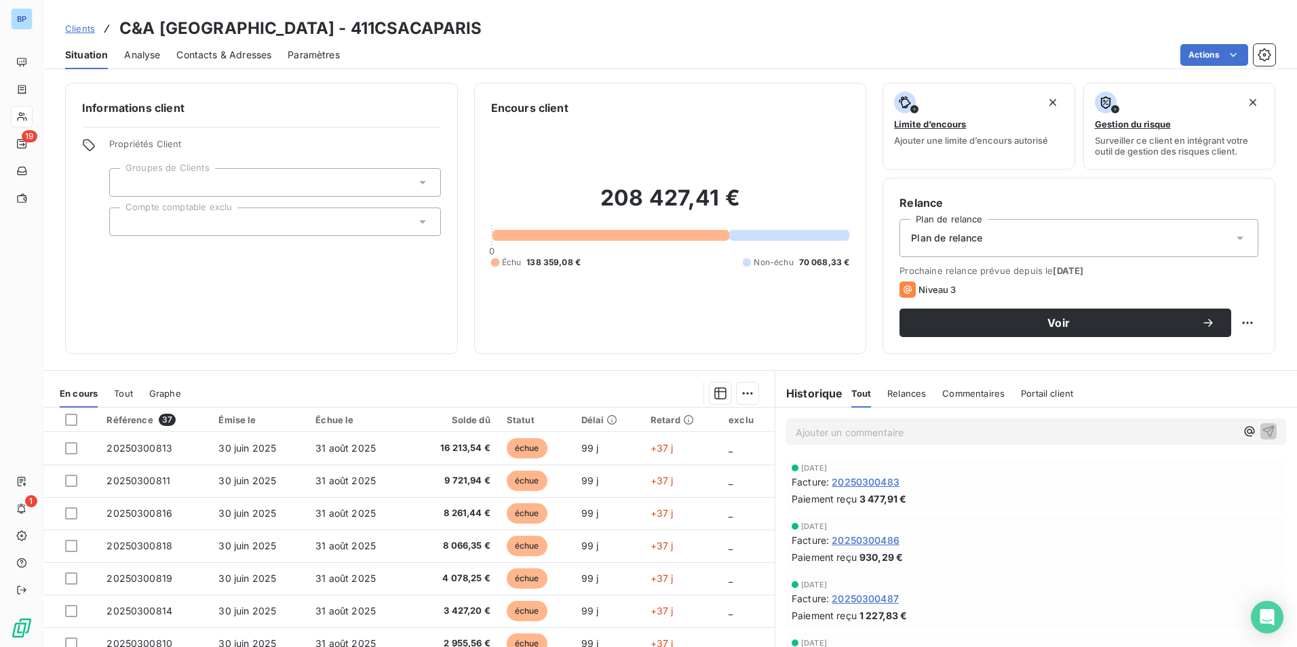
click at [88, 28] on span "Clients" at bounding box center [80, 28] width 30 height 11
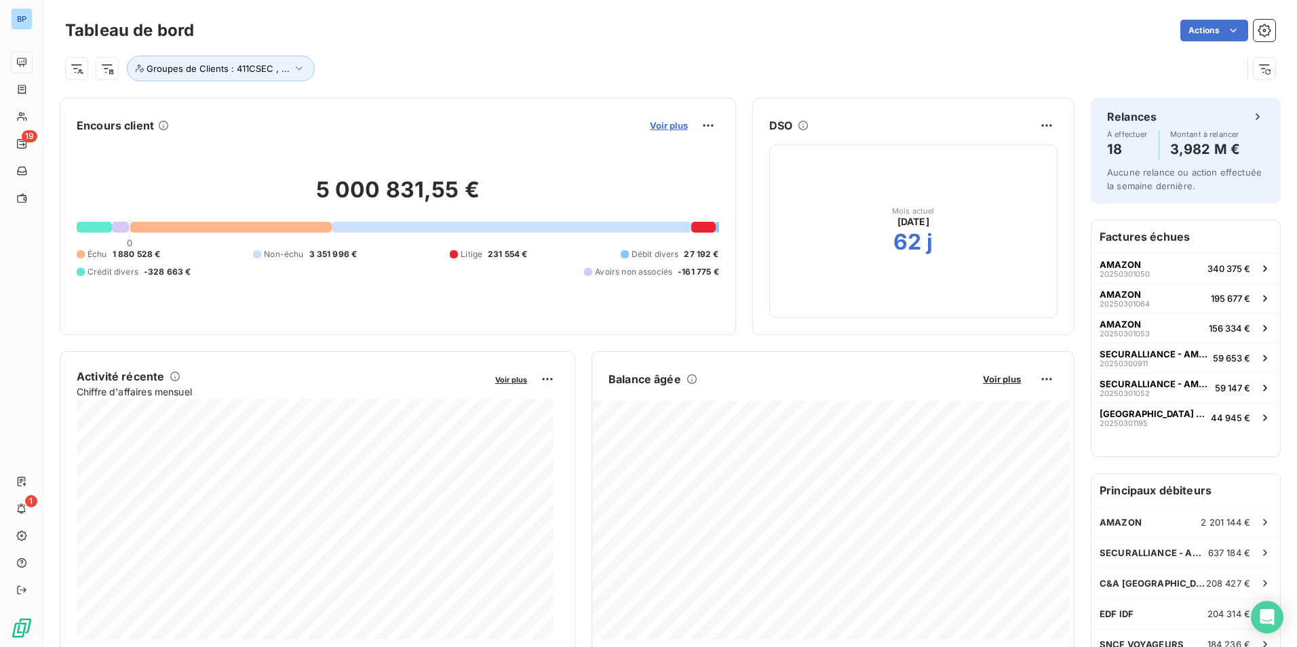
click at [658, 128] on span "Voir plus" at bounding box center [669, 125] width 38 height 11
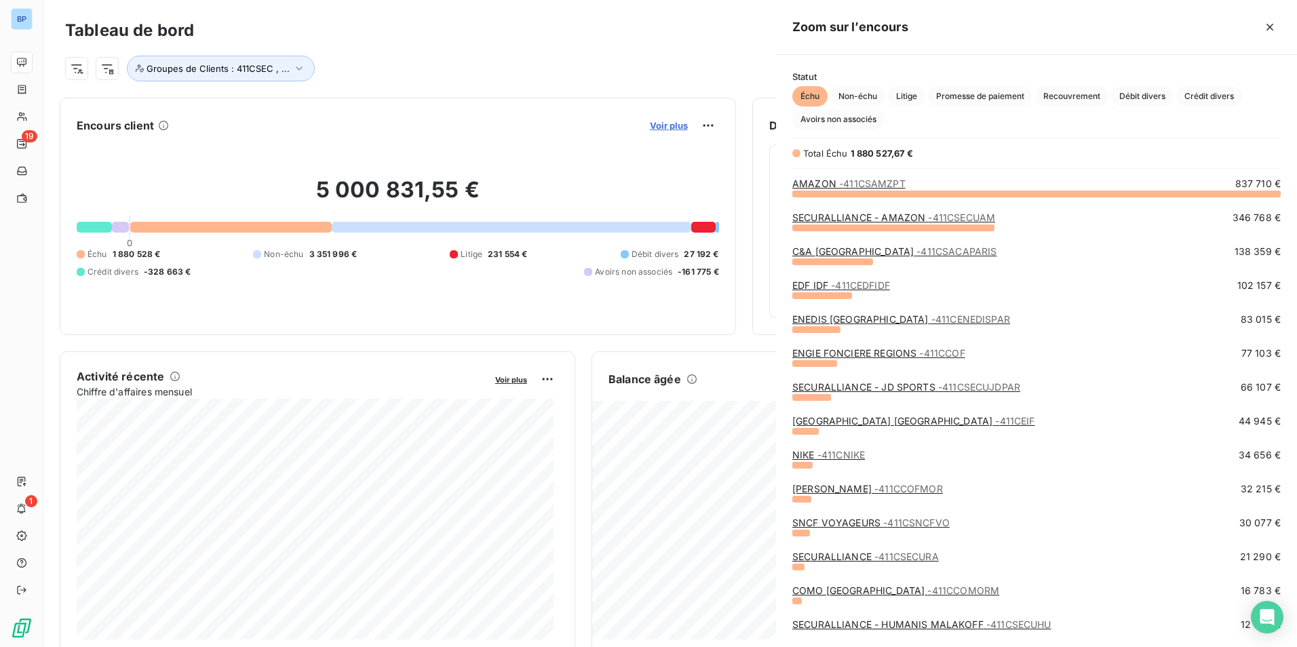
scroll to position [637, 511]
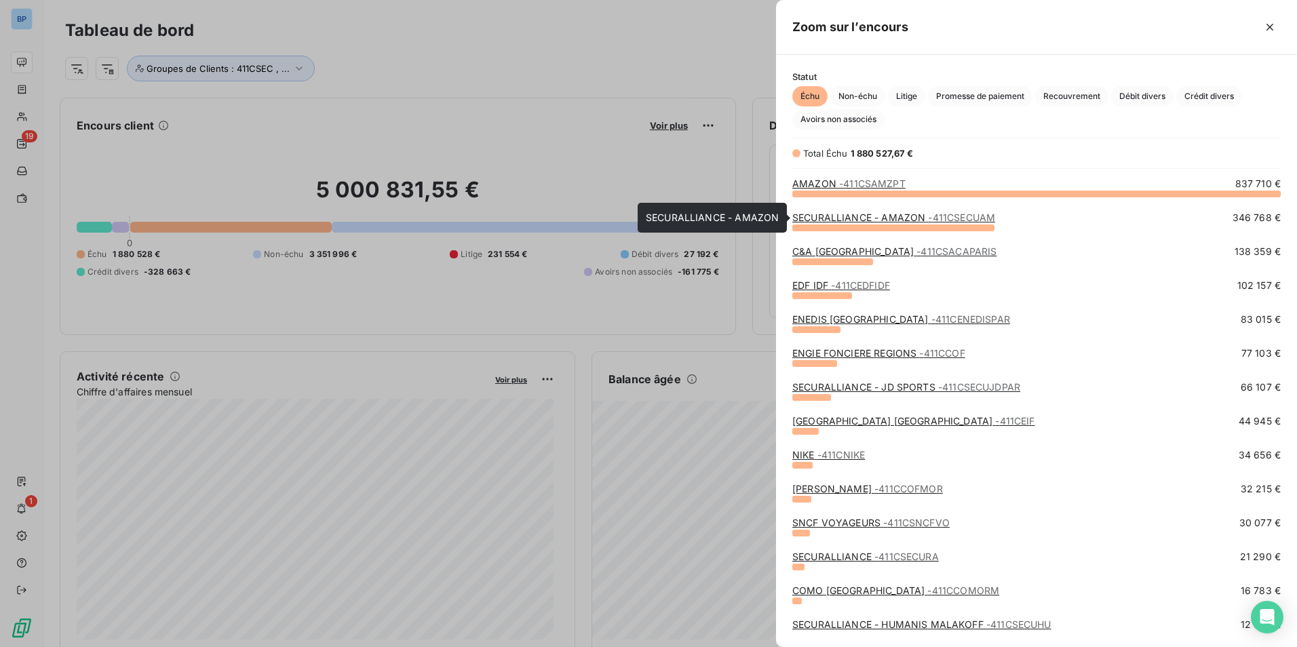
click at [876, 216] on link "SECURALLIANCE - AMAZON - 411CSECUAM" at bounding box center [893, 218] width 203 height 12
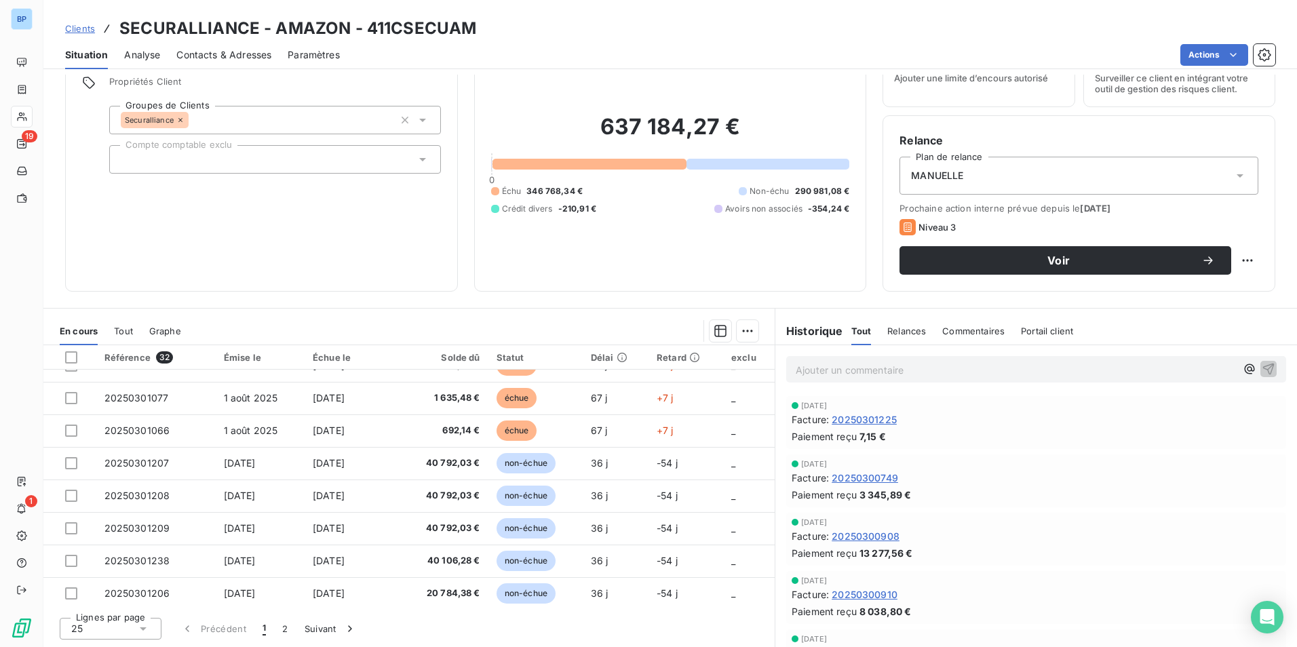
scroll to position [442, 0]
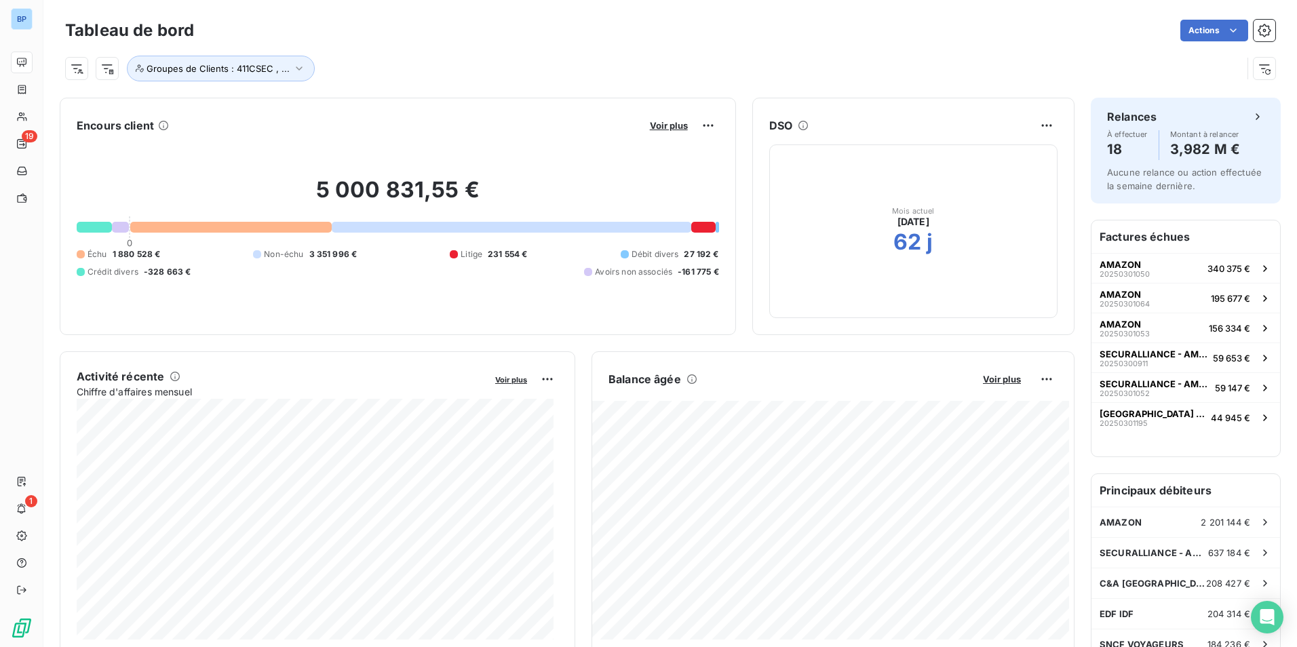
click at [667, 131] on button "Voir plus" at bounding box center [669, 125] width 46 height 12
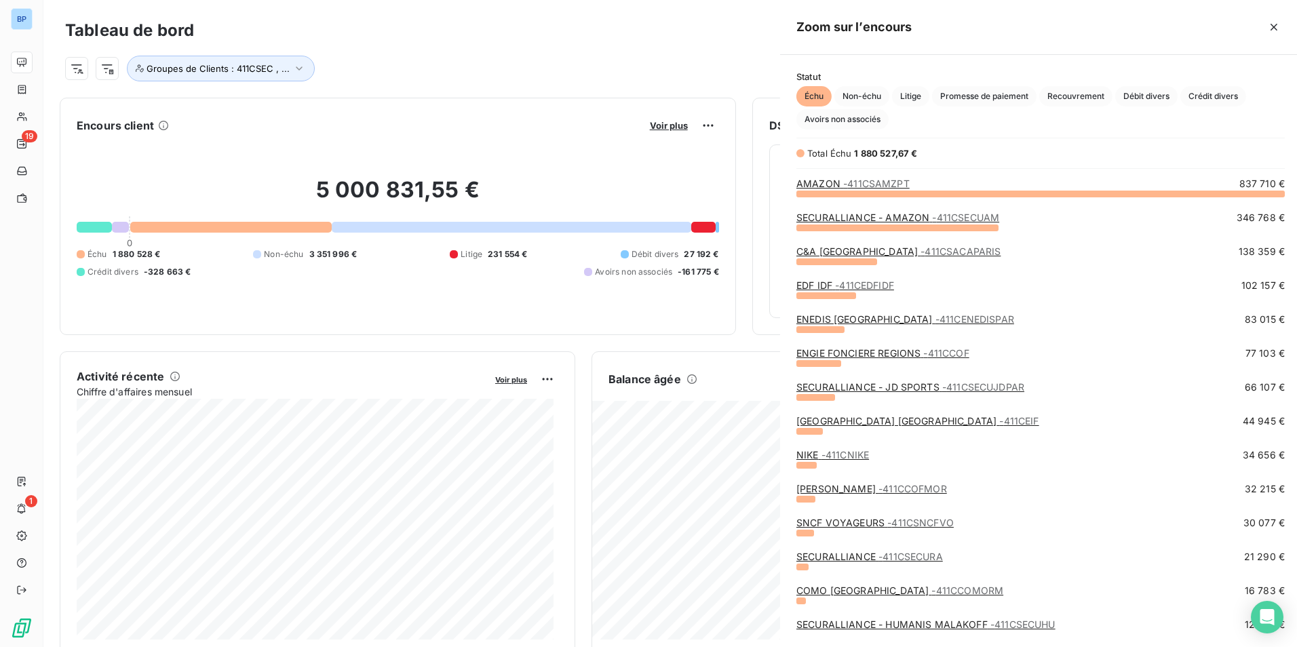
scroll to position [637, 511]
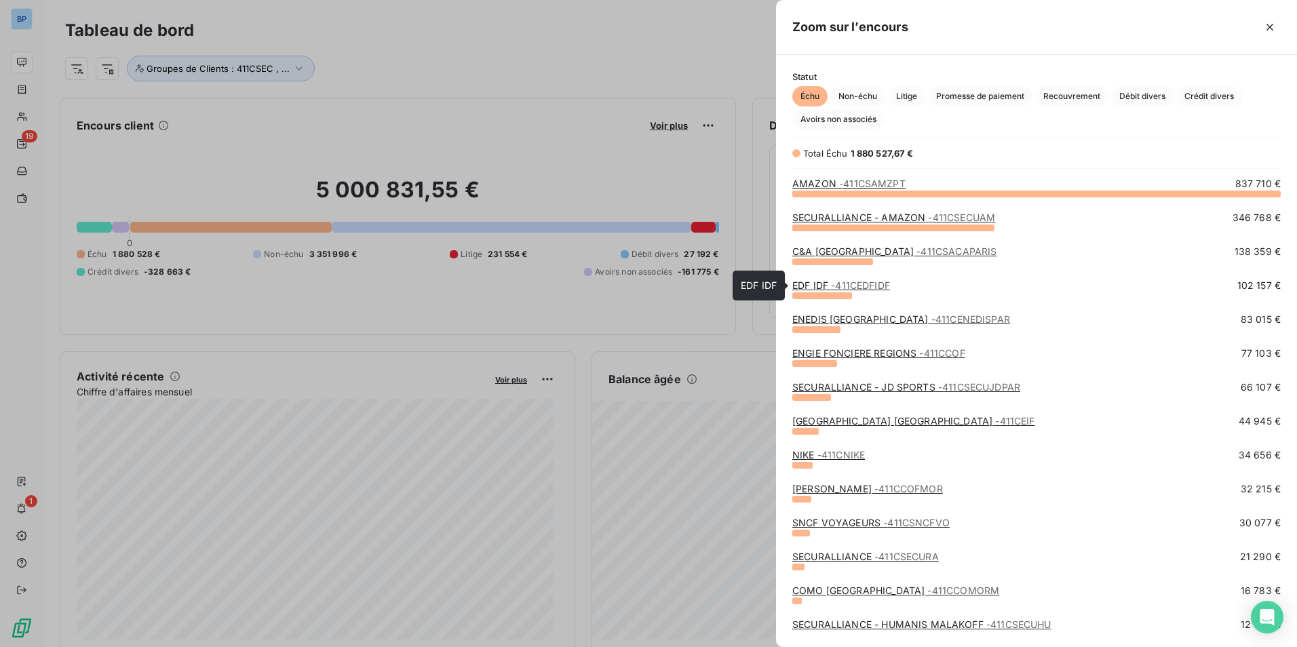
click at [812, 284] on link "EDF IDF - 411CEDFIDF" at bounding box center [841, 285] width 98 height 12
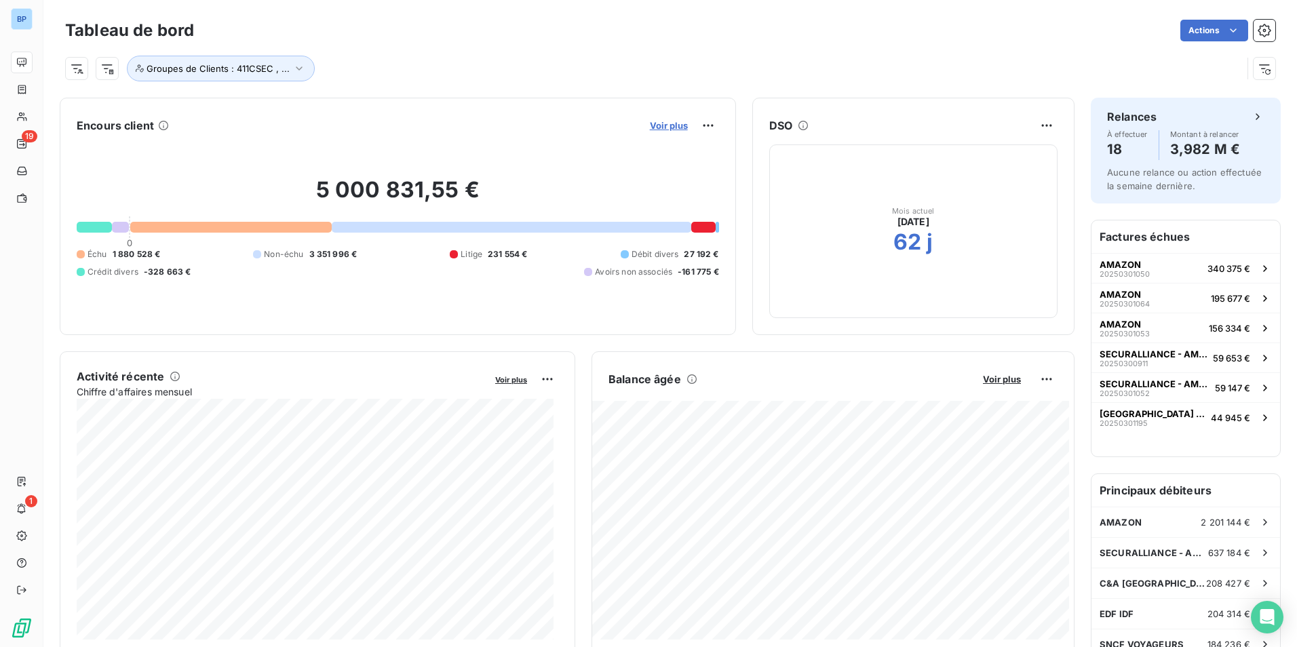
click at [655, 124] on span "Voir plus" at bounding box center [669, 125] width 38 height 11
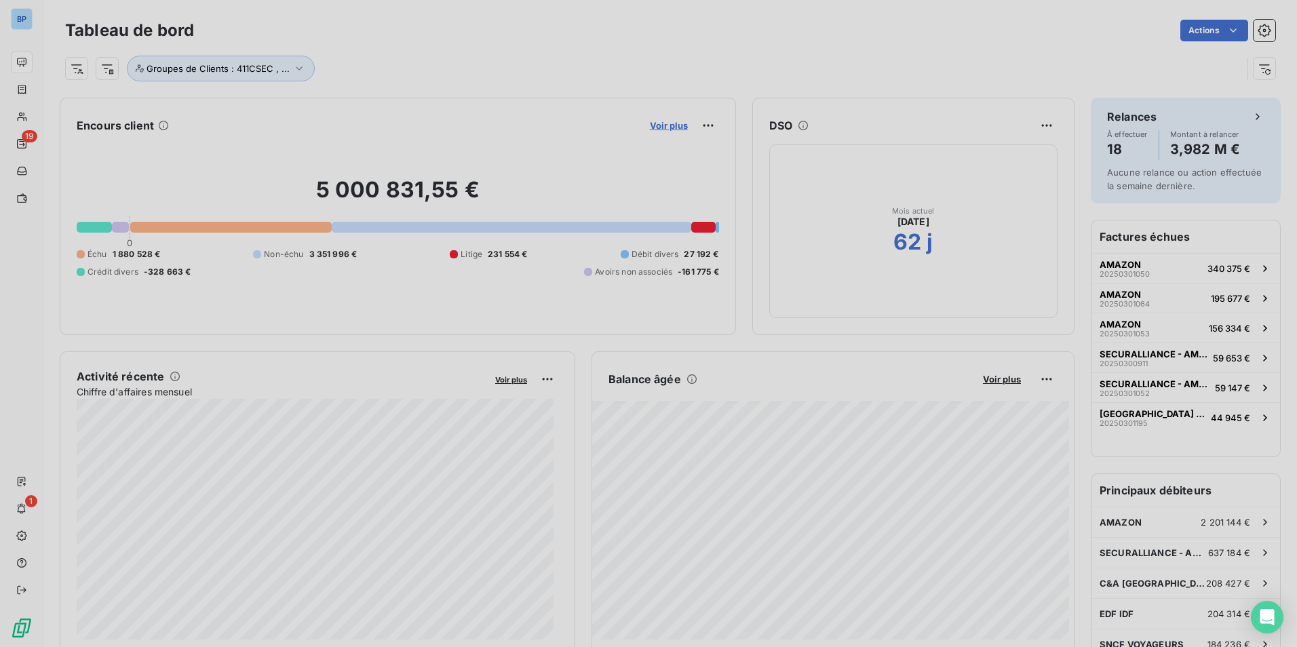
scroll to position [637, 511]
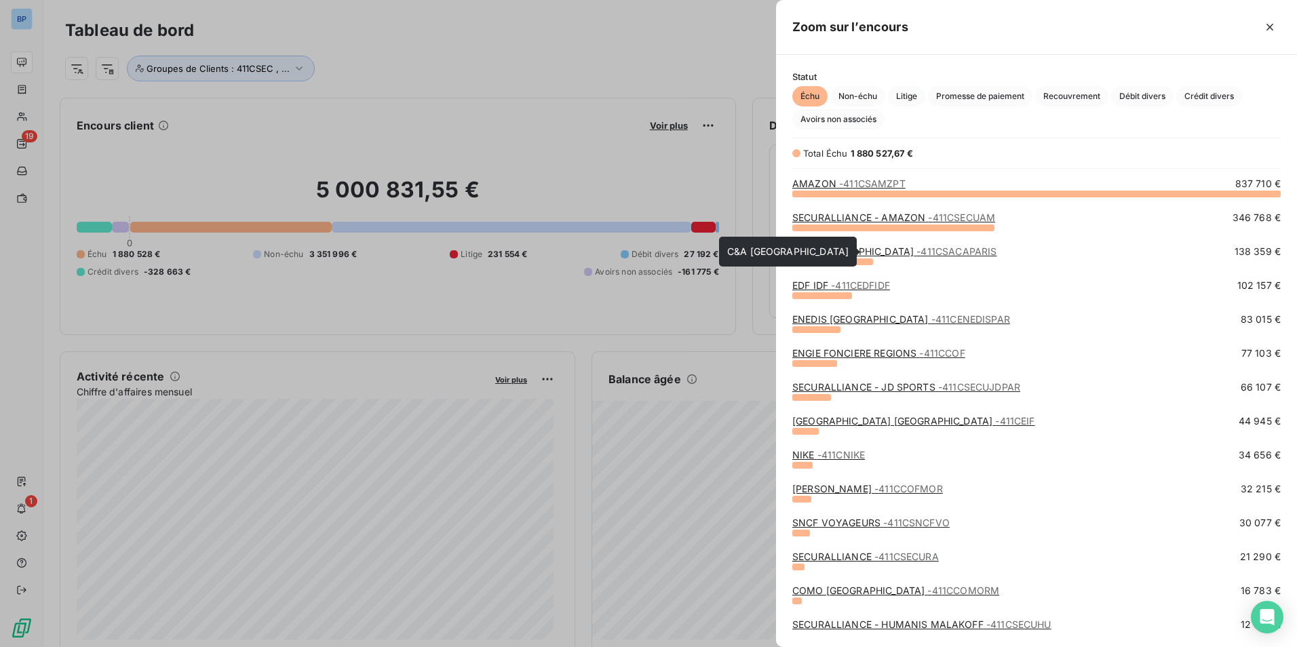
click at [813, 248] on link "C&A [GEOGRAPHIC_DATA] - 411CSACAPARIS" at bounding box center [894, 252] width 204 height 12
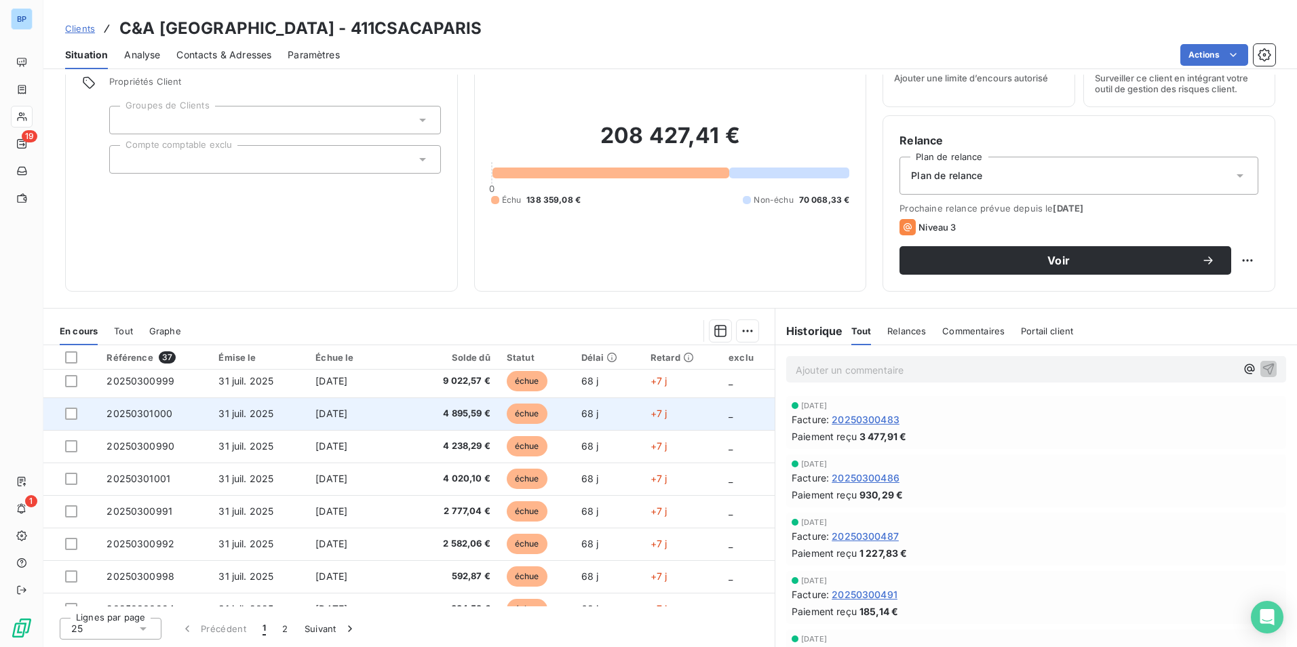
scroll to position [578, 0]
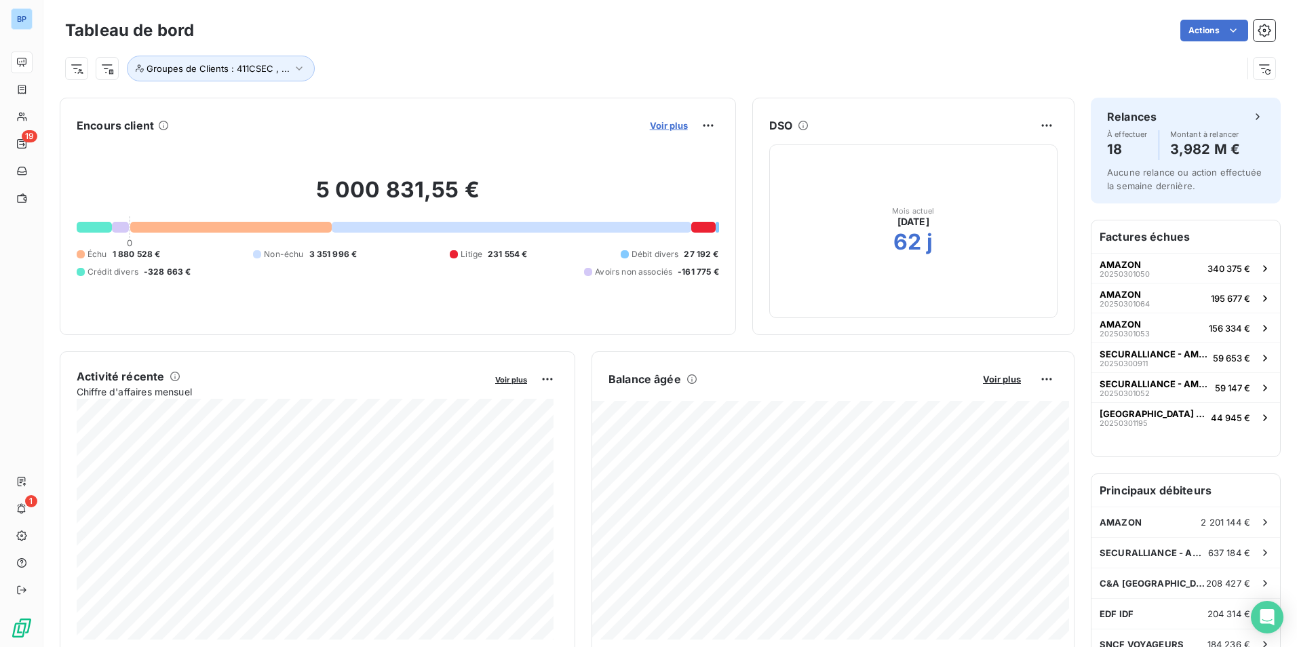
click at [669, 127] on span "Voir plus" at bounding box center [669, 125] width 38 height 11
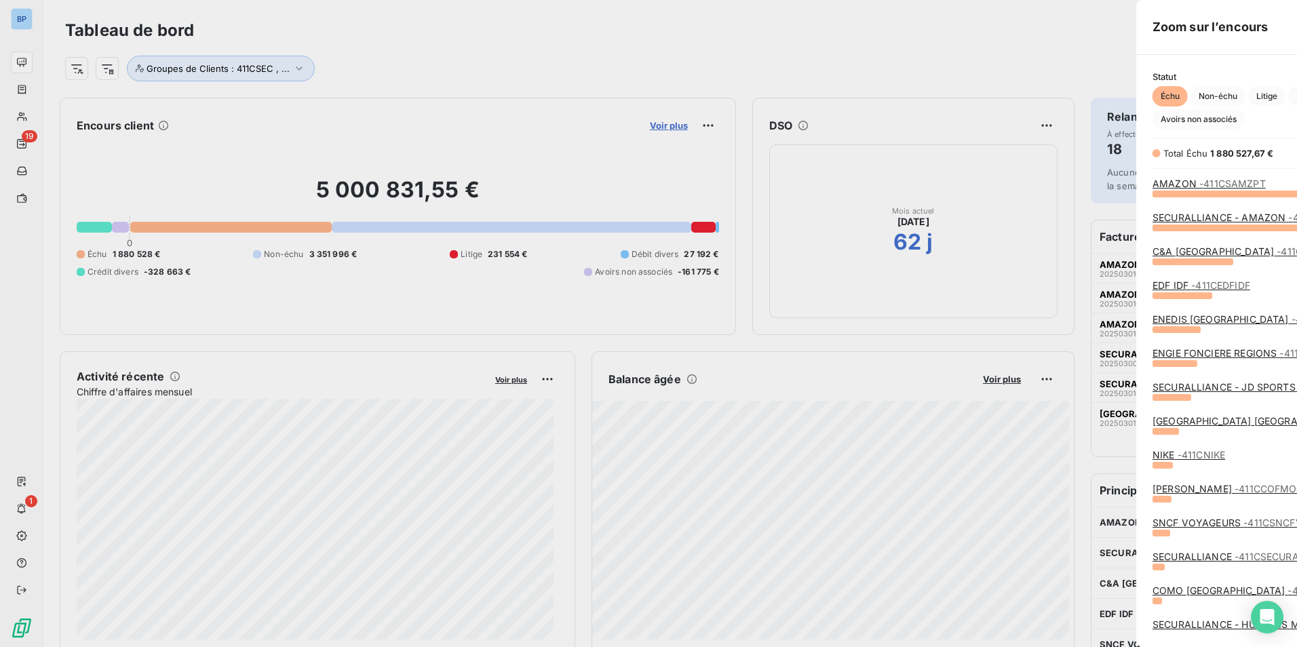
scroll to position [637, 511]
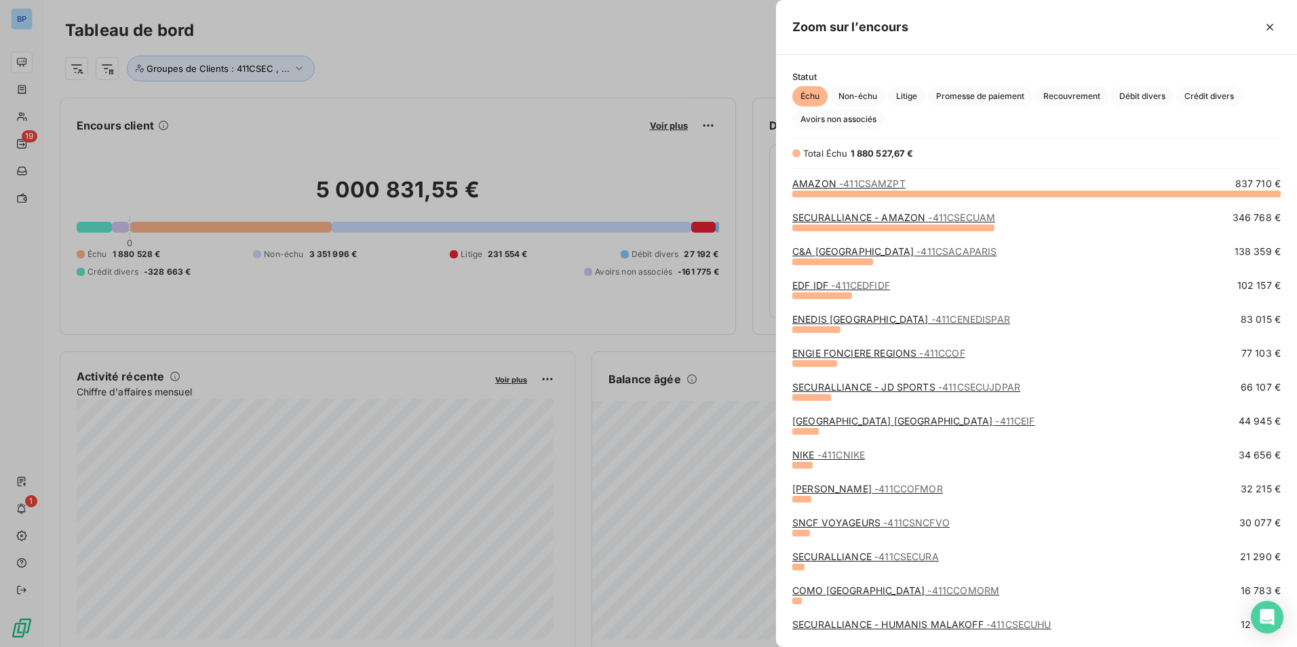
click at [873, 286] on span "- 411CEDFIDF" at bounding box center [860, 285] width 59 height 12
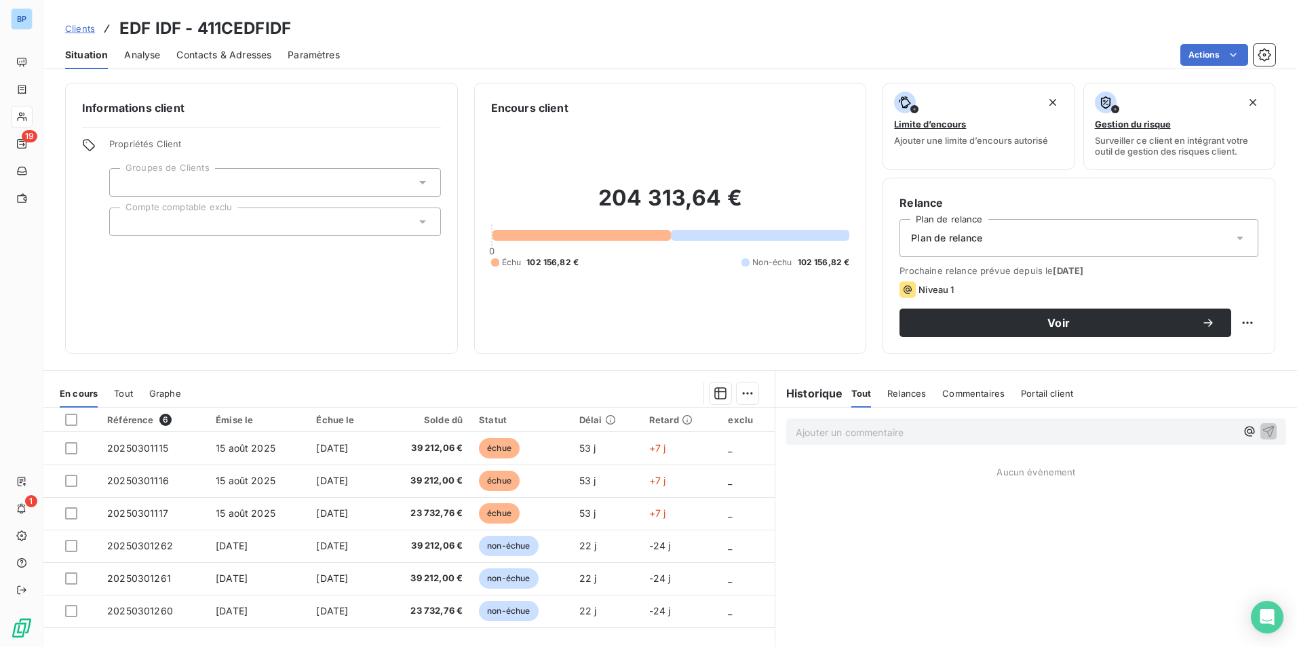
click at [83, 28] on span "Clients" at bounding box center [80, 28] width 30 height 11
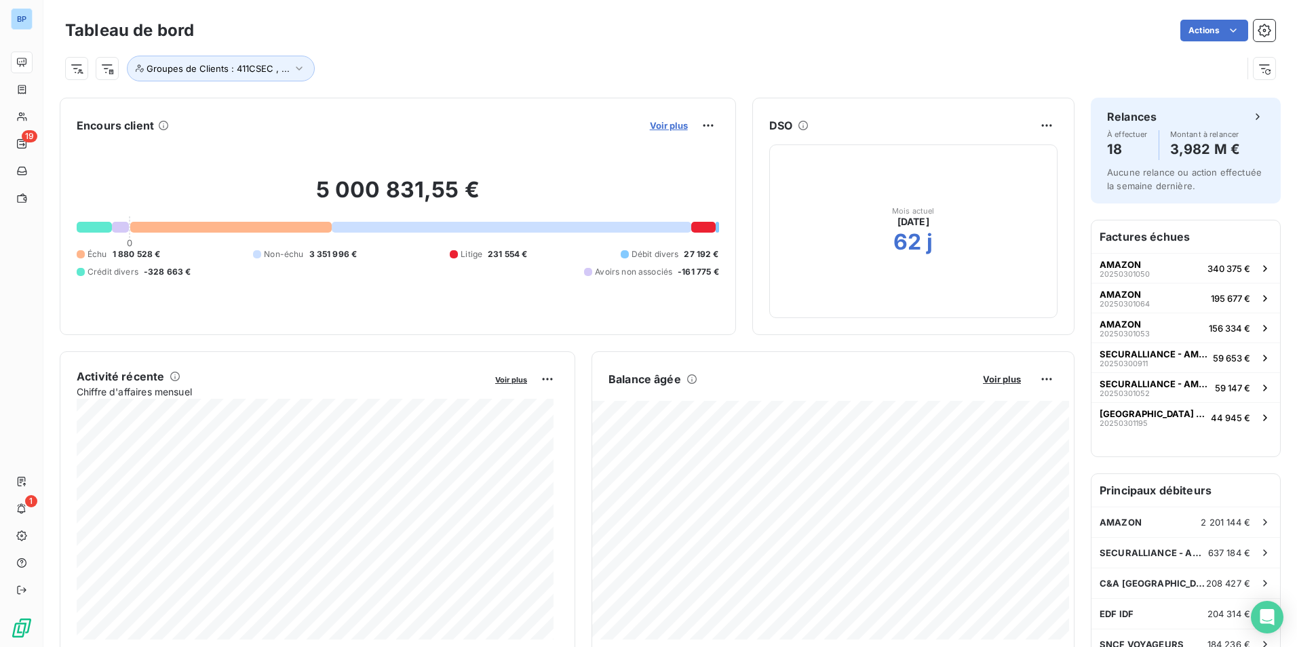
click at [664, 125] on span "Voir plus" at bounding box center [669, 125] width 38 height 11
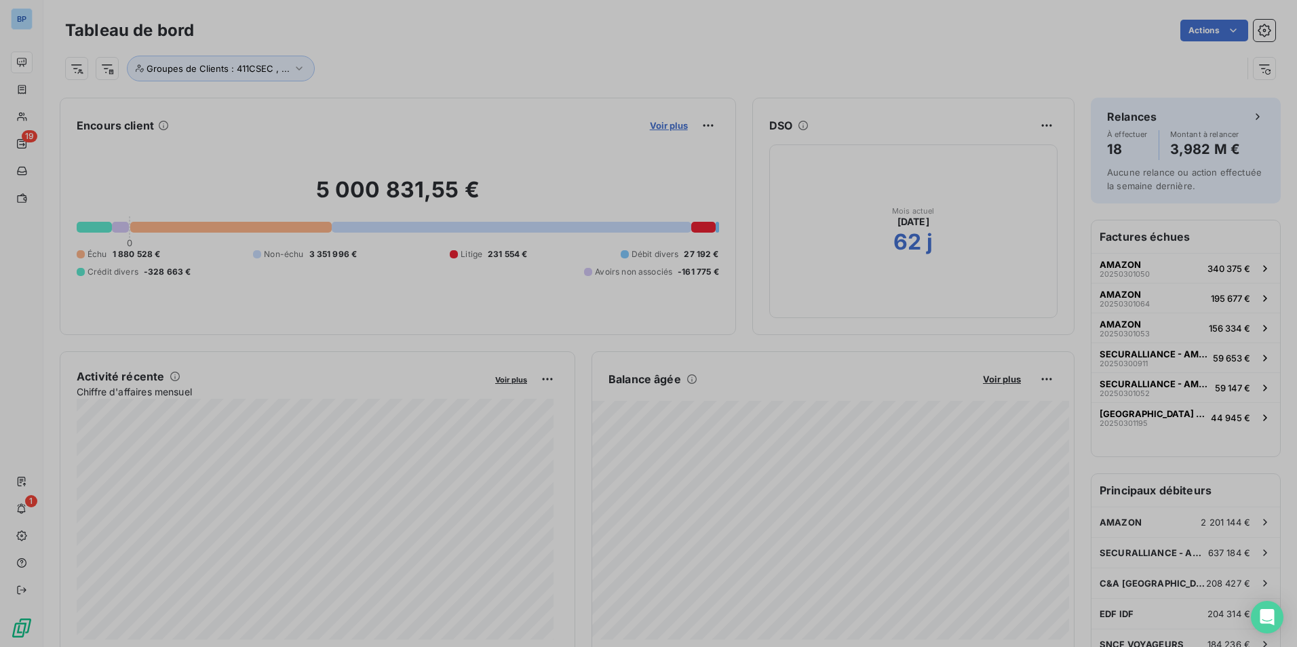
scroll to position [637, 511]
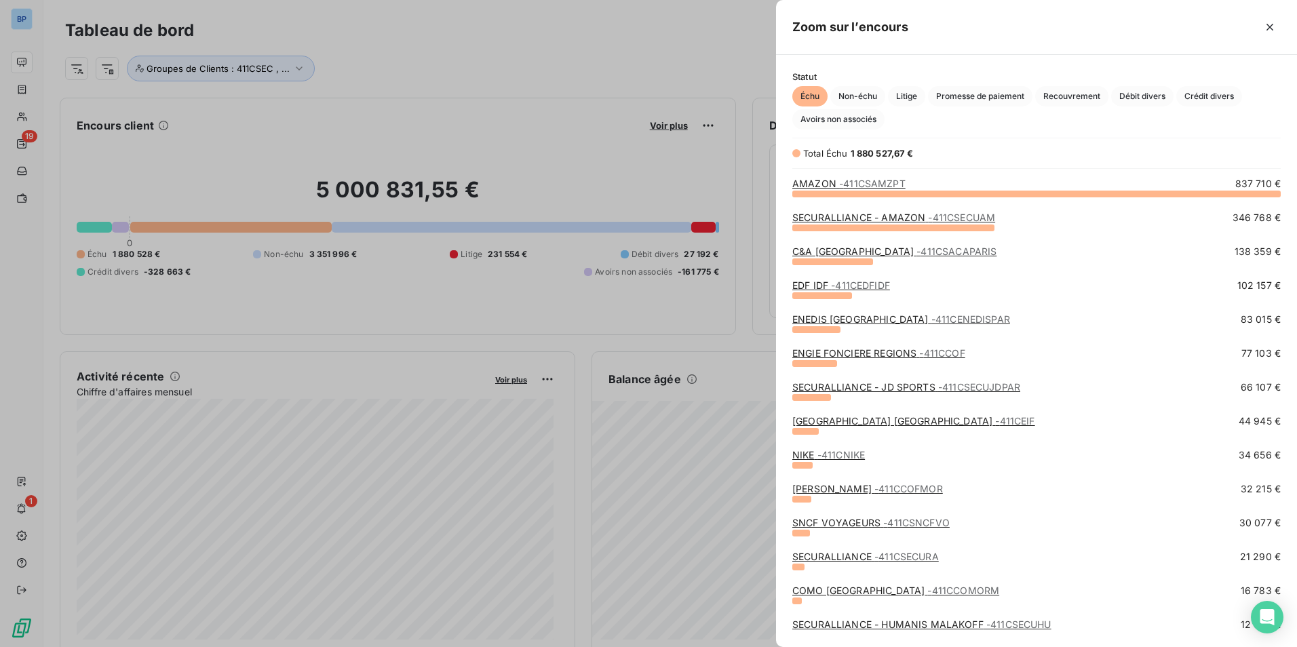
click at [931, 319] on span "- 411CENEDISPAR" at bounding box center [970, 319] width 79 height 12
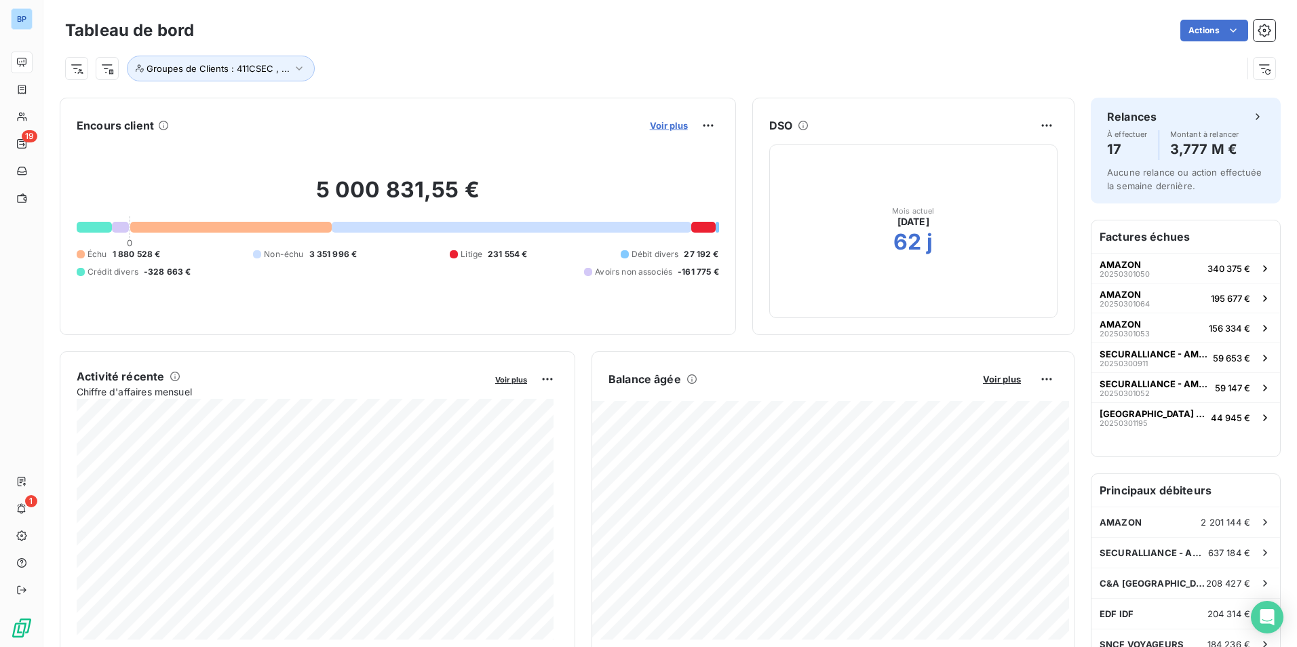
click at [653, 128] on span "Voir plus" at bounding box center [669, 125] width 38 height 11
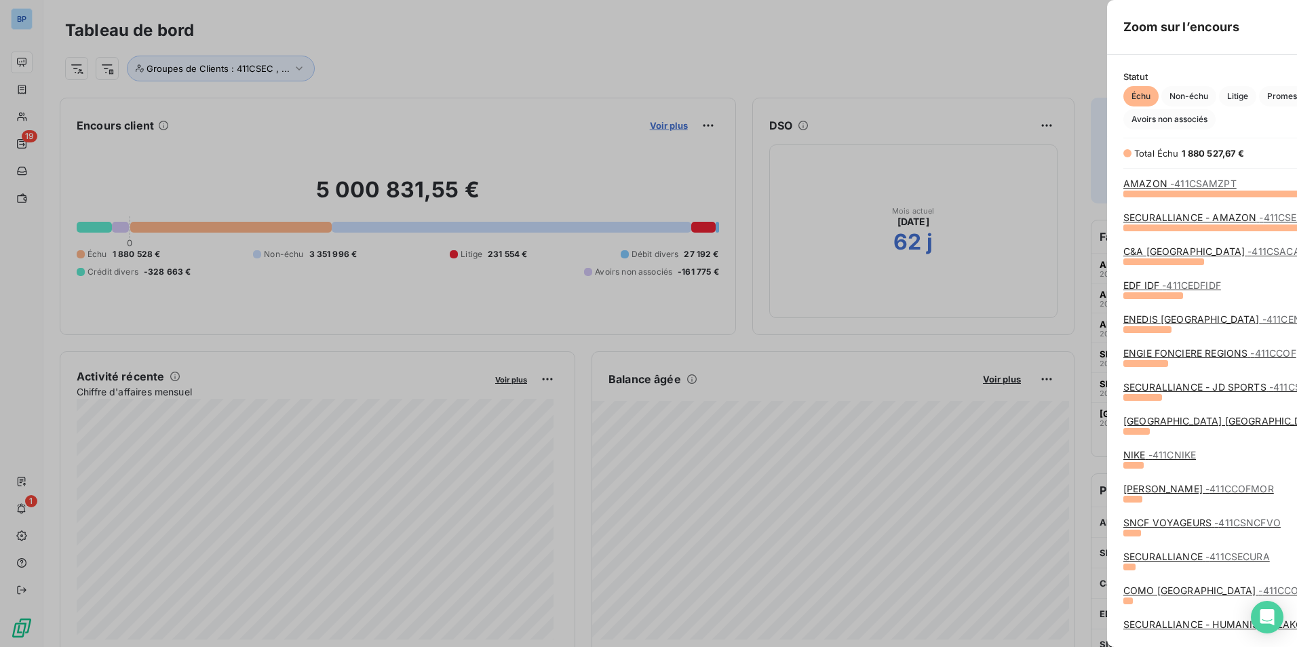
scroll to position [637, 511]
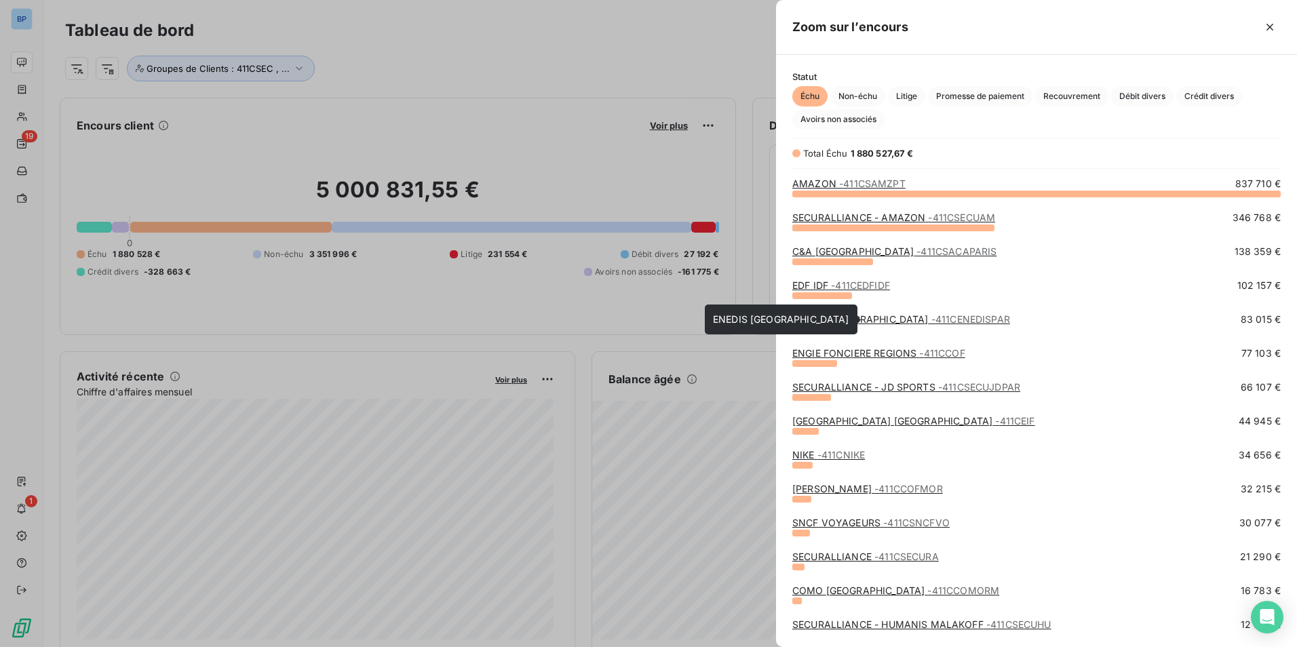
click at [830, 314] on link "ENEDIS [GEOGRAPHIC_DATA] - 411CENEDISPAR" at bounding box center [901, 319] width 218 height 12
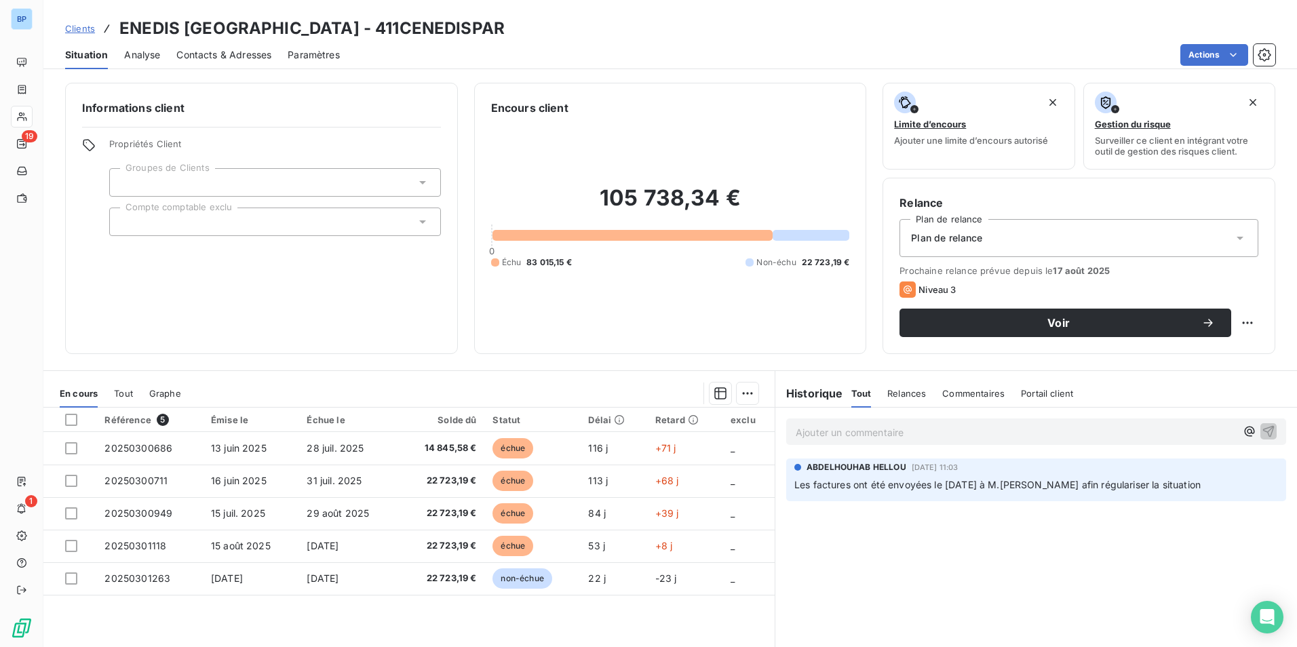
click at [74, 30] on span "Clients" at bounding box center [80, 28] width 30 height 11
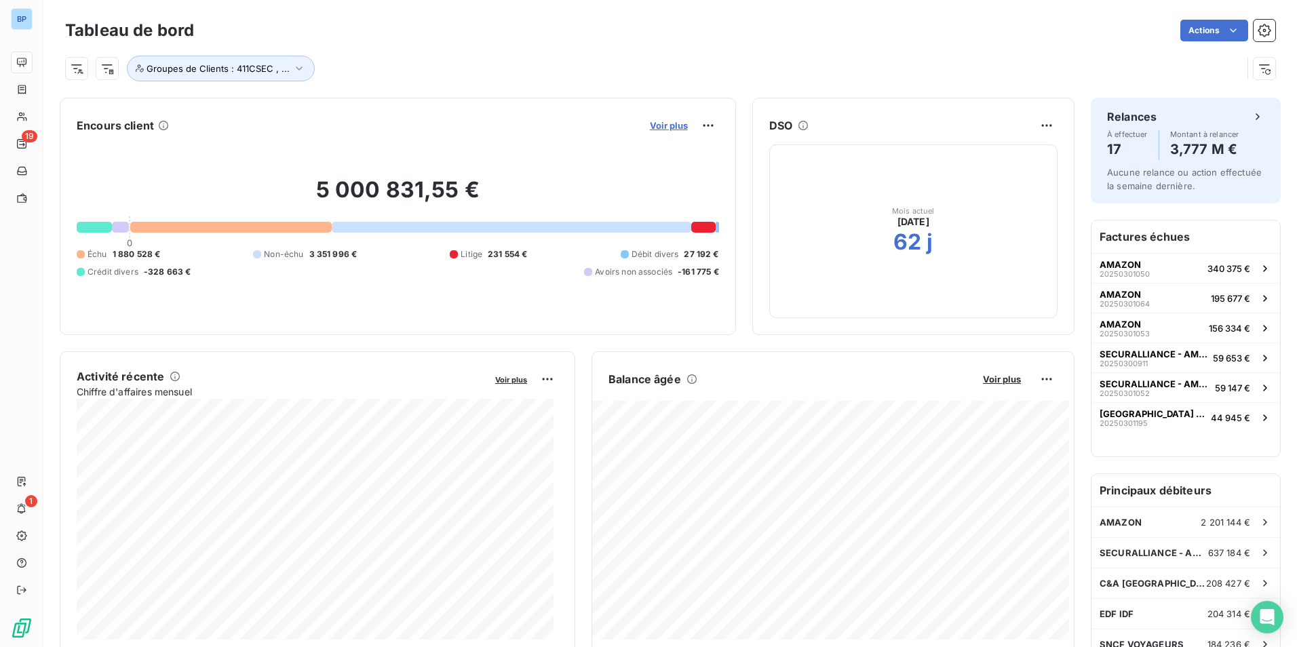
click at [652, 125] on span "Voir plus" at bounding box center [669, 125] width 38 height 11
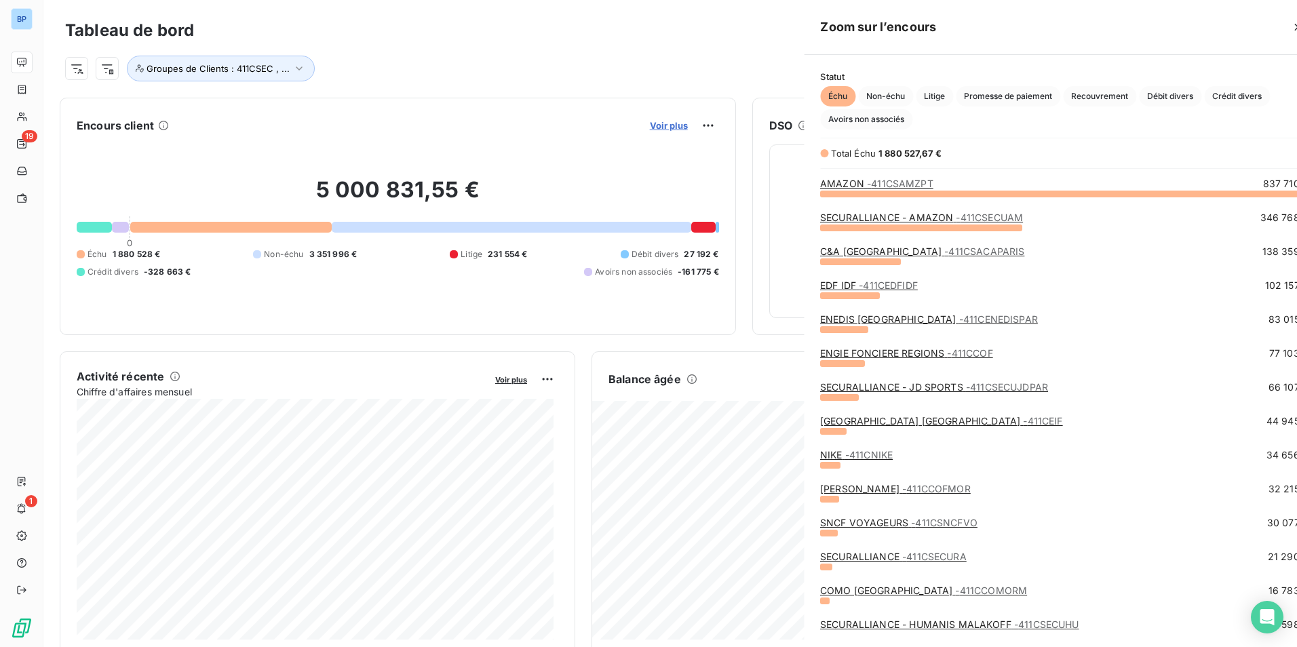
scroll to position [637, 511]
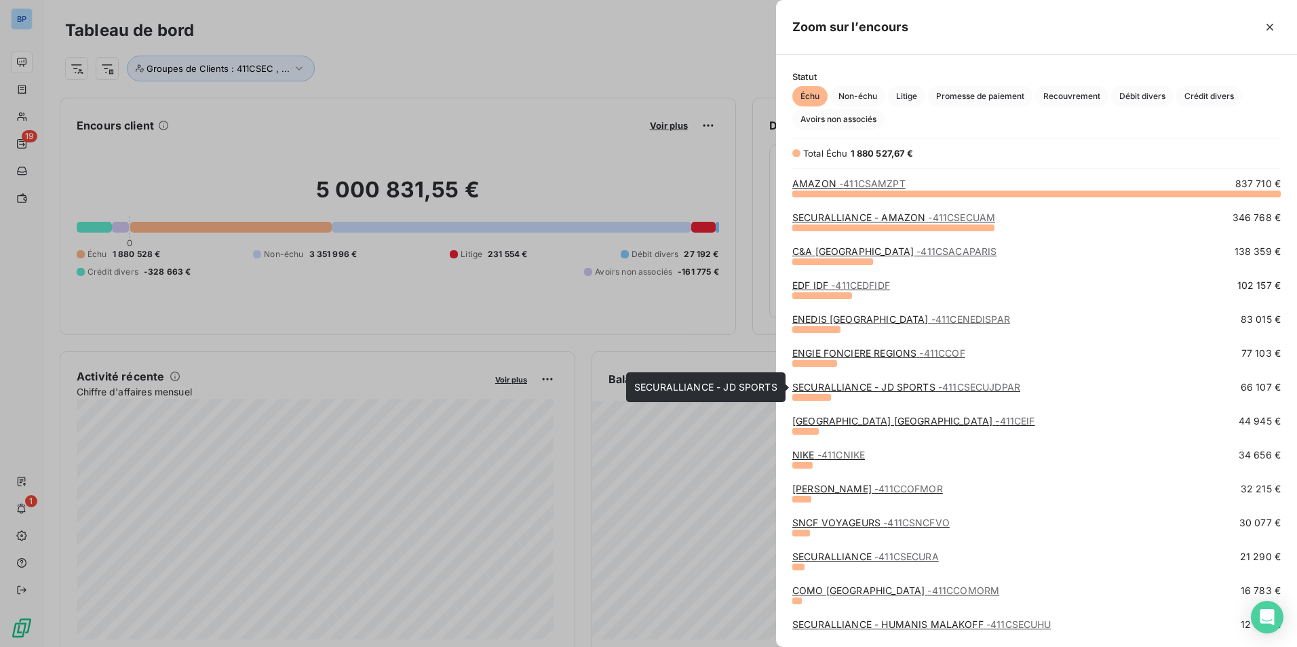
click at [847, 389] on link "SECURALLIANCE - JD SPORTS - 411CSECUJDPAR" at bounding box center [906, 387] width 228 height 12
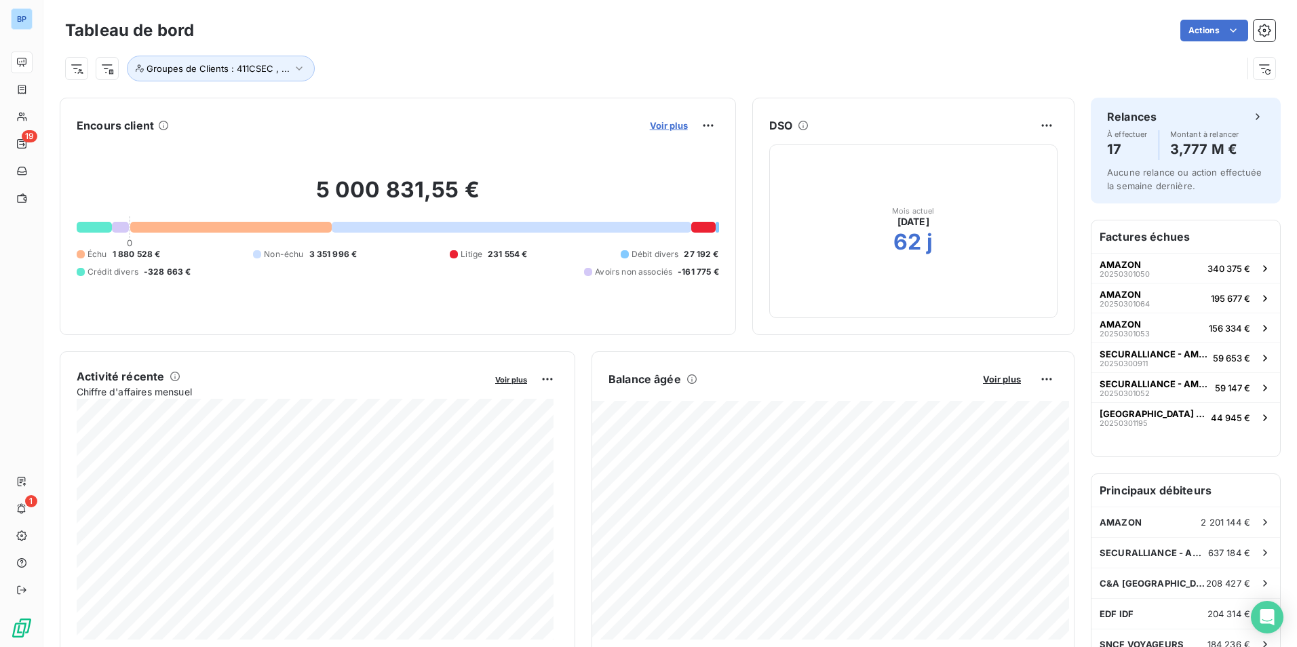
click at [671, 127] on span "Voir plus" at bounding box center [669, 125] width 38 height 11
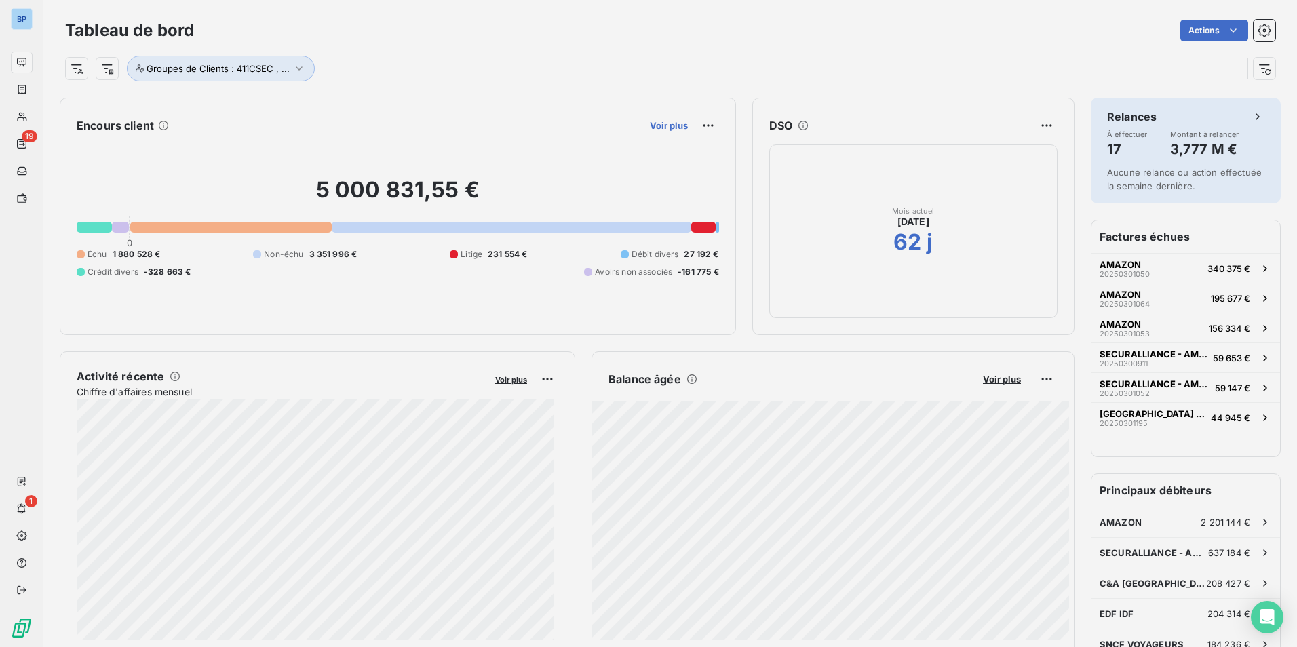
scroll to position [637, 511]
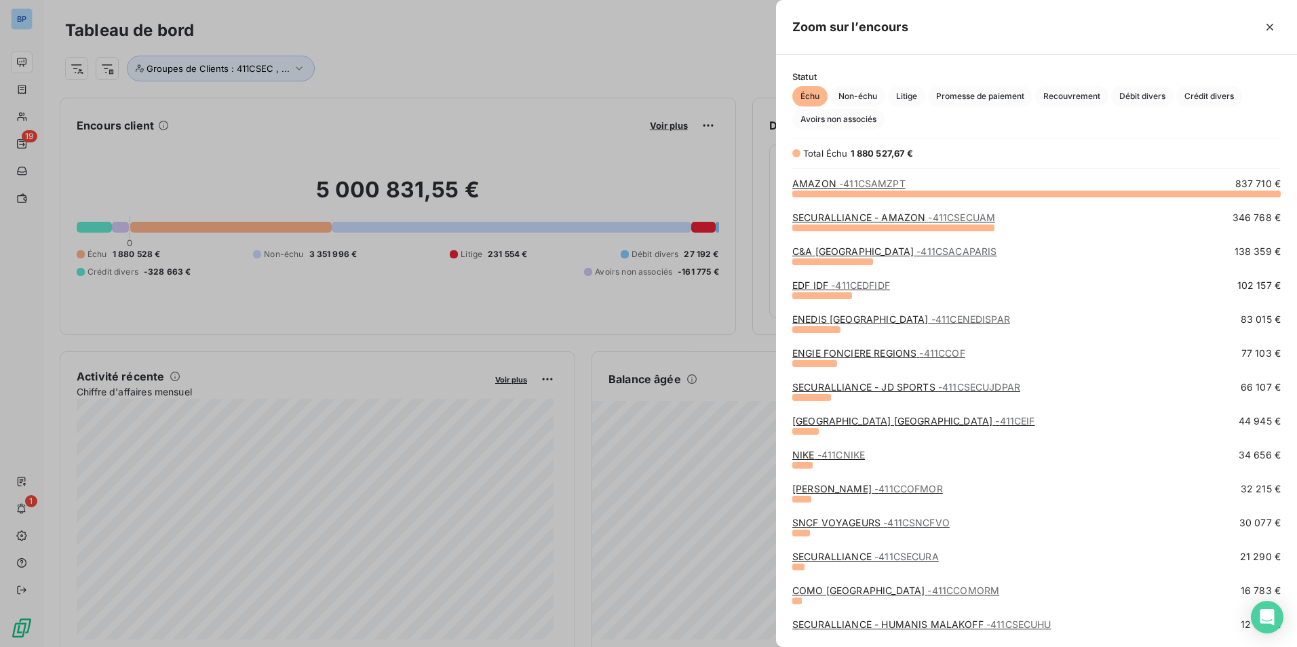
click at [872, 415] on link "[GEOGRAPHIC_DATA] [GEOGRAPHIC_DATA] - 411CEIF" at bounding box center [913, 421] width 243 height 12
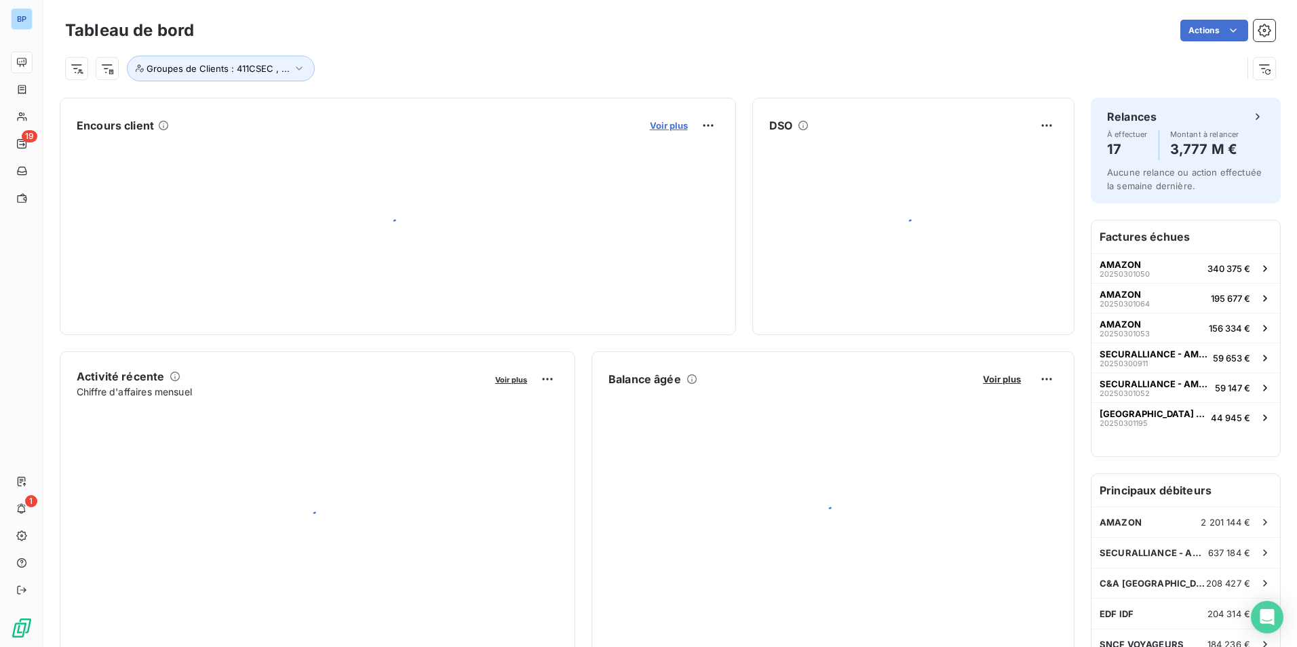
click at [663, 128] on span "Voir plus" at bounding box center [669, 125] width 38 height 11
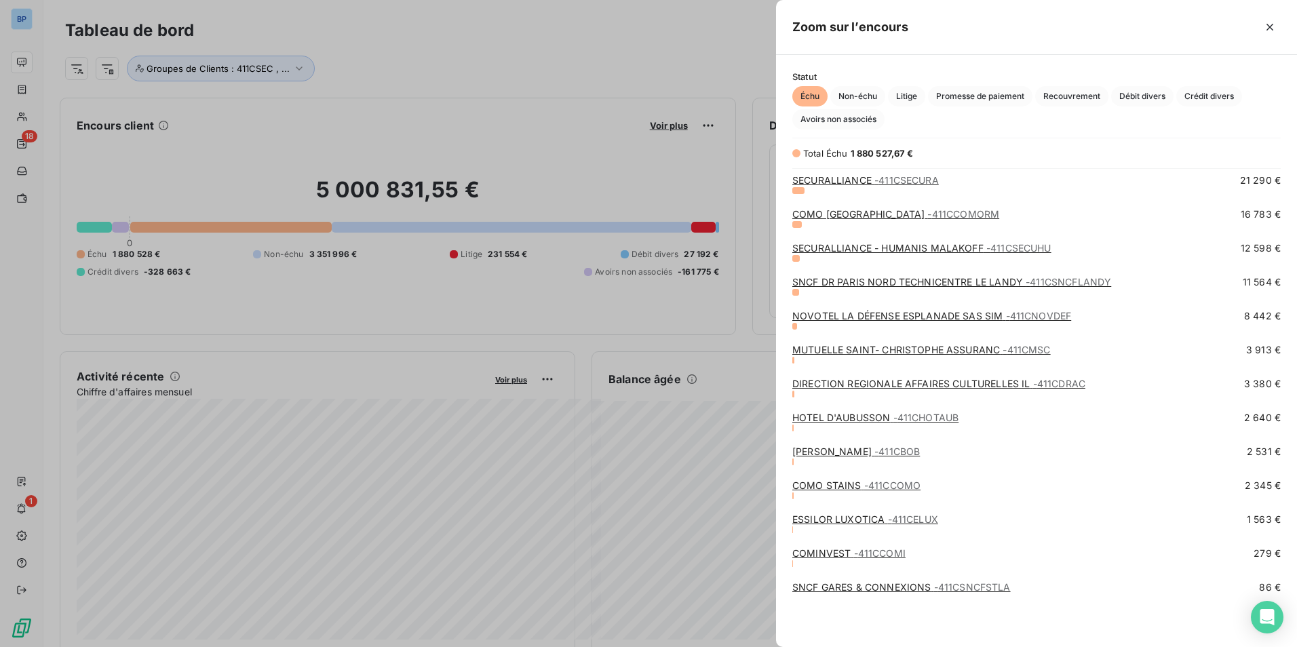
scroll to position [637, 511]
click at [474, 41] on div at bounding box center [648, 323] width 1297 height 647
